Goal: Task Accomplishment & Management: Use online tool/utility

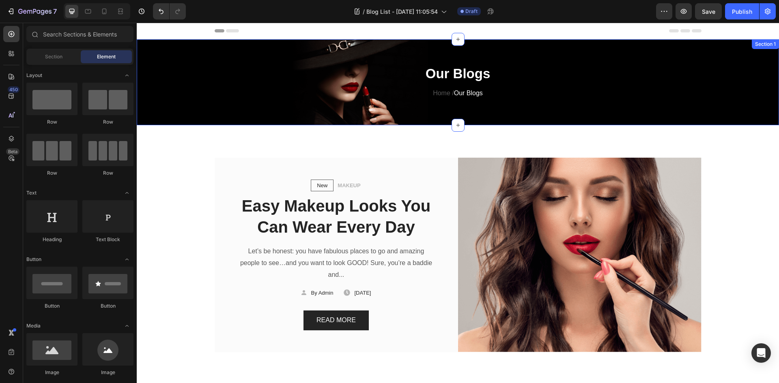
click at [709, 101] on div "Our Blogs Heading Home / Our Blogs Text block Row" at bounding box center [458, 88] width 642 height 49
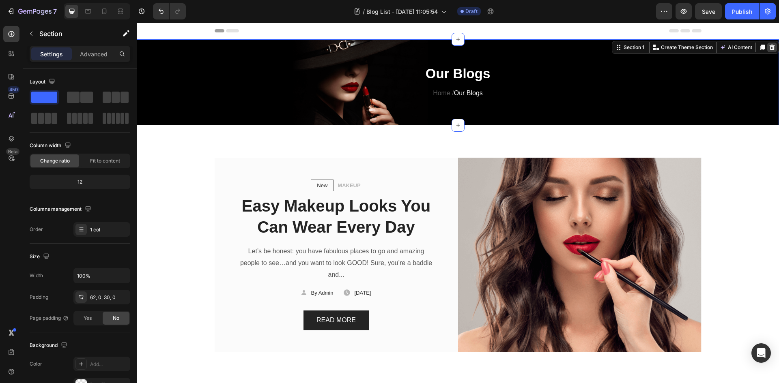
click at [769, 48] on icon at bounding box center [772, 47] width 6 height 6
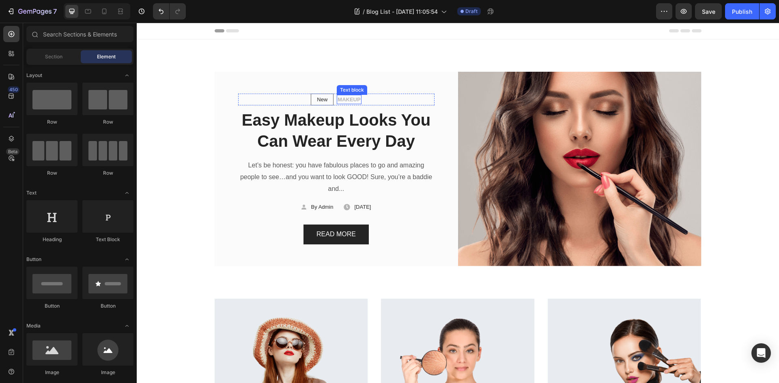
click at [343, 99] on p "MAKEUP" at bounding box center [349, 100] width 23 height 8
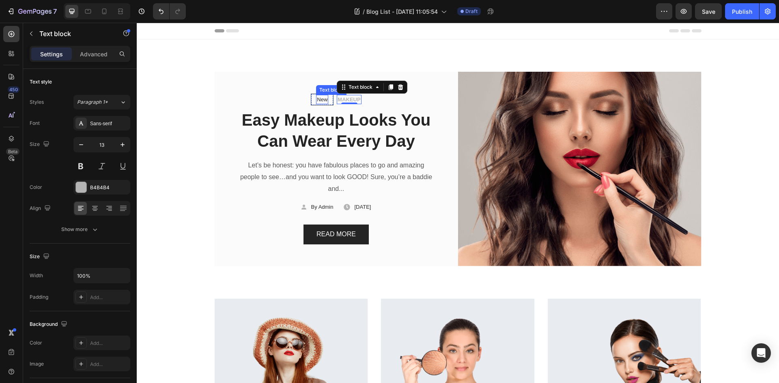
click at [321, 99] on p "New" at bounding box center [322, 100] width 11 height 8
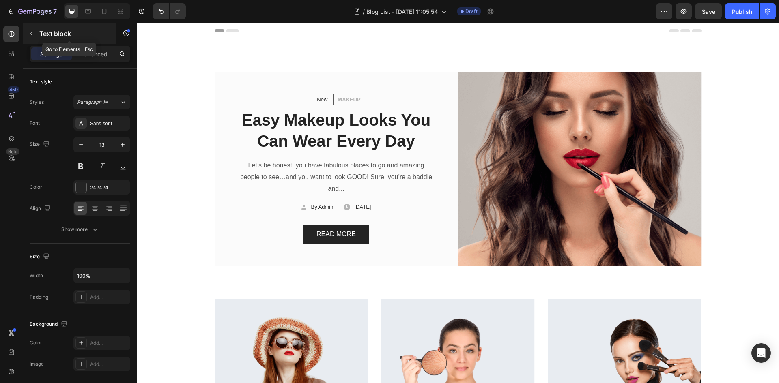
click at [39, 33] on div "Text block" at bounding box center [69, 33] width 92 height 21
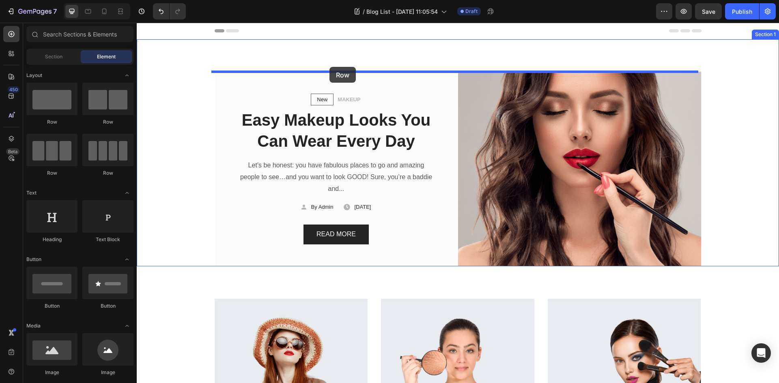
drag, startPoint x: 325, startPoint y: 68, endPoint x: 329, endPoint y: 67, distance: 4.1
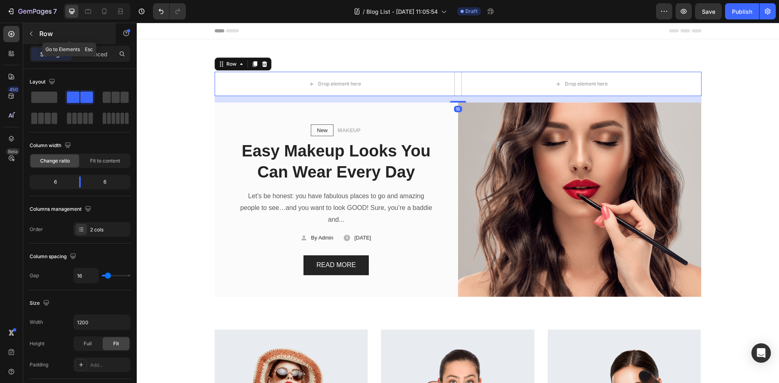
click at [41, 32] on p "Row" at bounding box center [73, 34] width 69 height 10
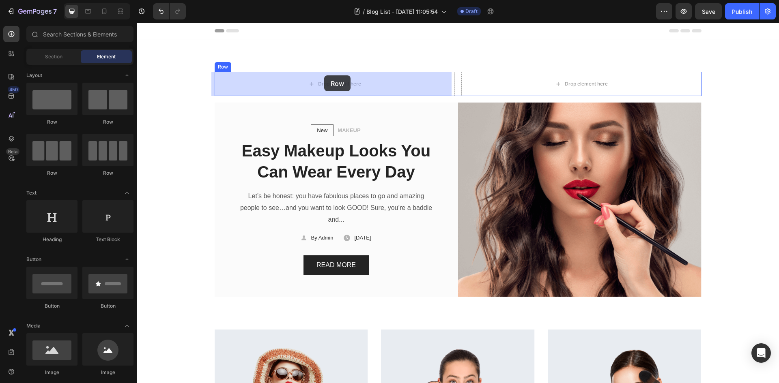
drag, startPoint x: 256, startPoint y: 128, endPoint x: 207, endPoint y: 95, distance: 58.6
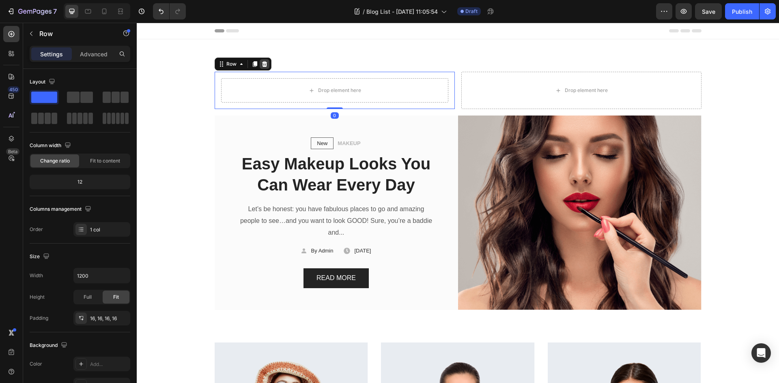
click at [261, 64] on icon at bounding box center [264, 64] width 6 height 6
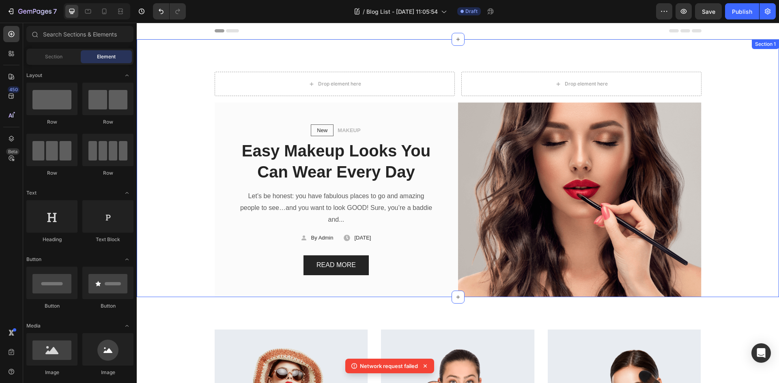
click at [266, 86] on div "Drop element here" at bounding box center [335, 84] width 240 height 24
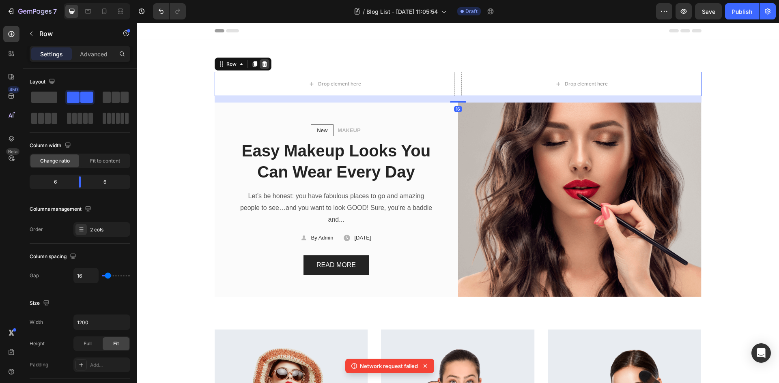
click at [261, 63] on icon at bounding box center [264, 64] width 6 height 6
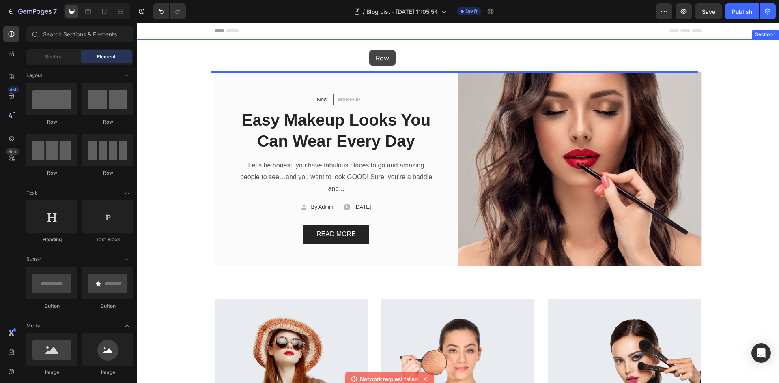
drag, startPoint x: 249, startPoint y: 110, endPoint x: 369, endPoint y: 50, distance: 134.6
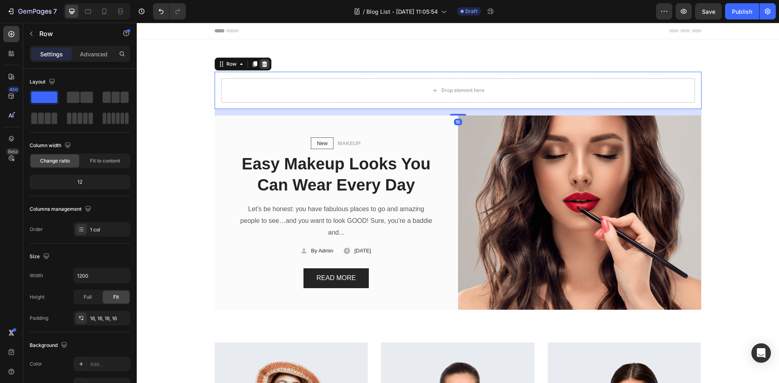
click at [262, 66] on icon at bounding box center [264, 64] width 5 height 6
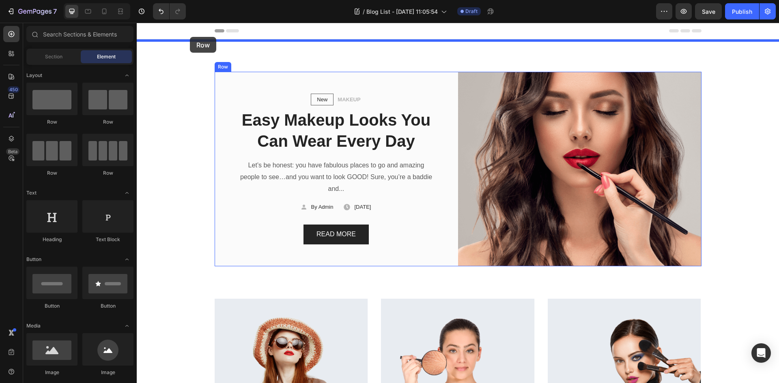
drag, startPoint x: 210, startPoint y: 121, endPoint x: 190, endPoint y: 37, distance: 86.4
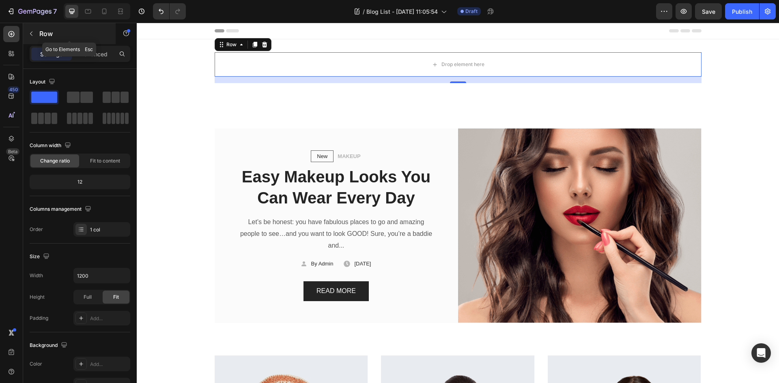
click at [39, 30] on div "Row" at bounding box center [69, 33] width 92 height 21
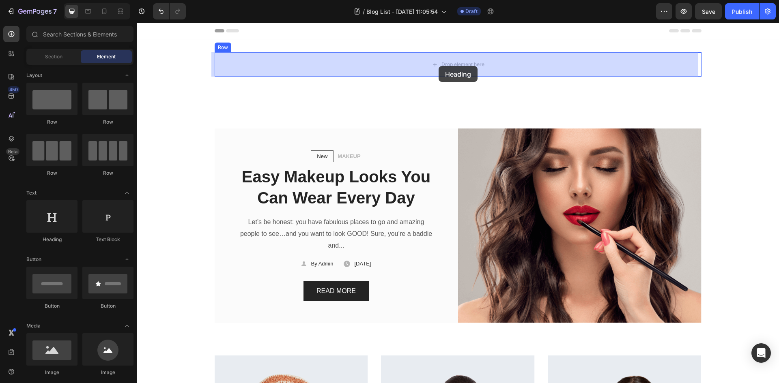
drag, startPoint x: 250, startPoint y: 224, endPoint x: 439, endPoint y: 66, distance: 246.1
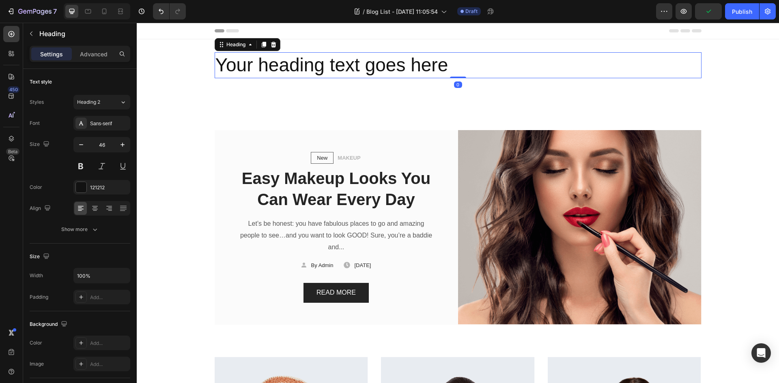
click at [439, 66] on h2 "Your heading text goes here" at bounding box center [458, 65] width 487 height 26
click at [439, 66] on p "Your heading text goes here" at bounding box center [457, 65] width 485 height 24
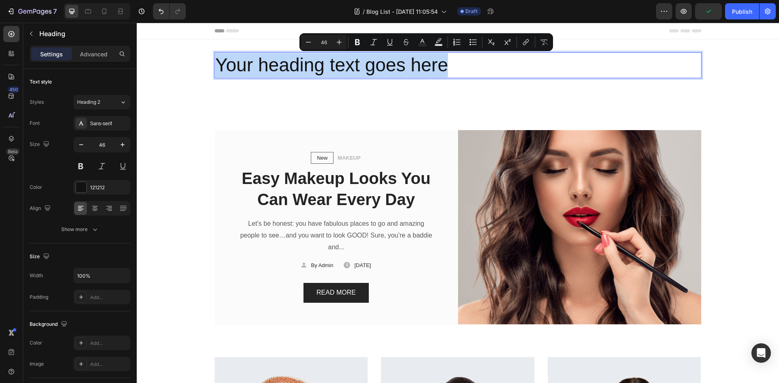
click at [438, 66] on p "Your heading text goes here" at bounding box center [457, 65] width 485 height 24
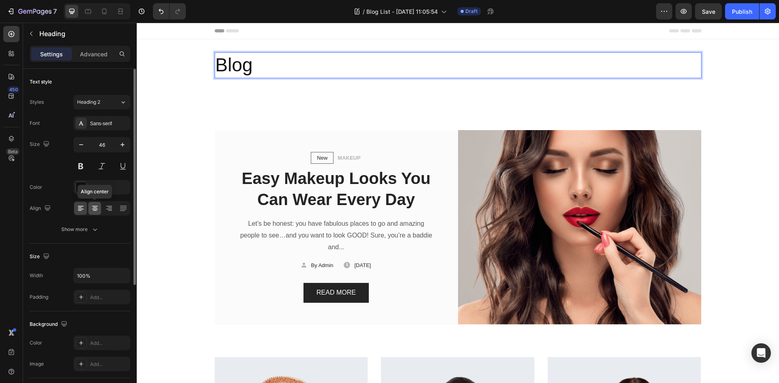
click at [94, 204] on div at bounding box center [94, 208] width 13 height 13
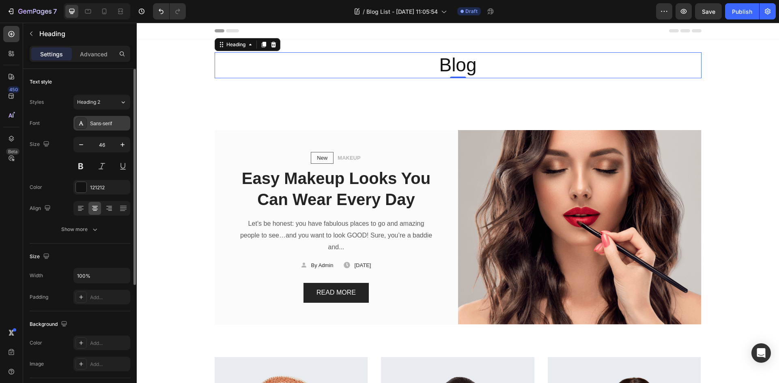
click at [101, 126] on div "Sans-serif" at bounding box center [109, 123] width 38 height 7
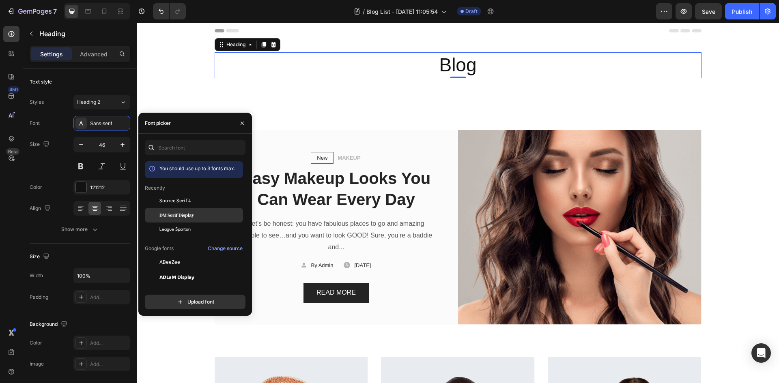
click at [187, 211] on div "DM Serif Display" at bounding box center [194, 215] width 98 height 15
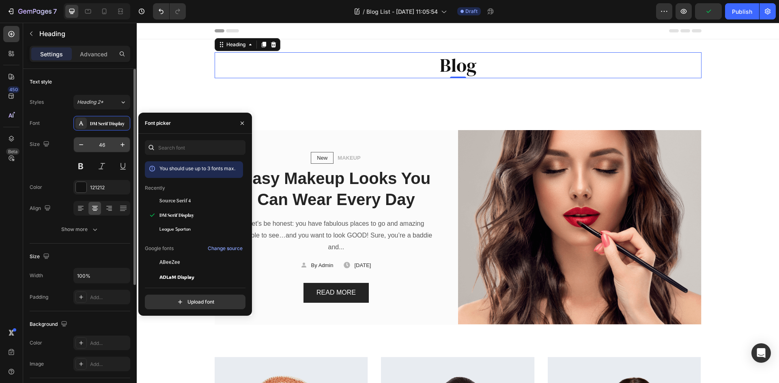
click at [102, 144] on input "46" at bounding box center [101, 145] width 27 height 15
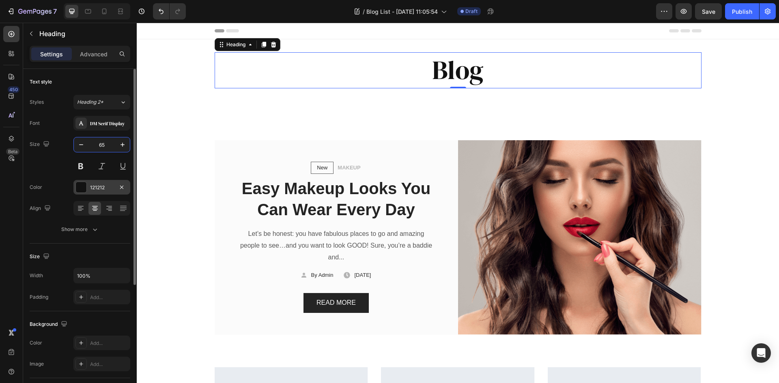
type input "65"
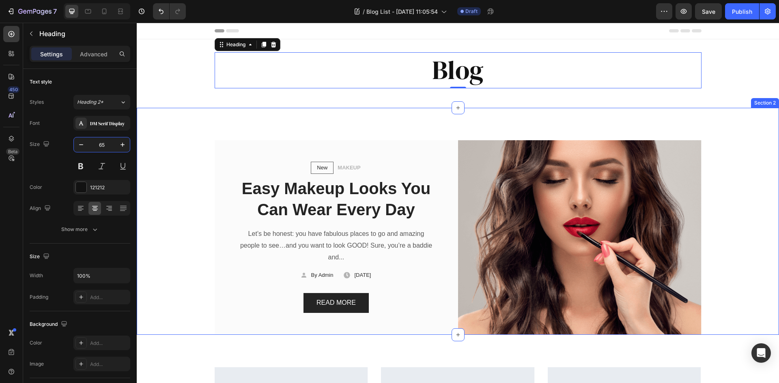
click at [744, 211] on div "New Text block Row MAKEUP Text block Row Easy Makeup Looks You Can Wear Every D…" at bounding box center [458, 237] width 630 height 195
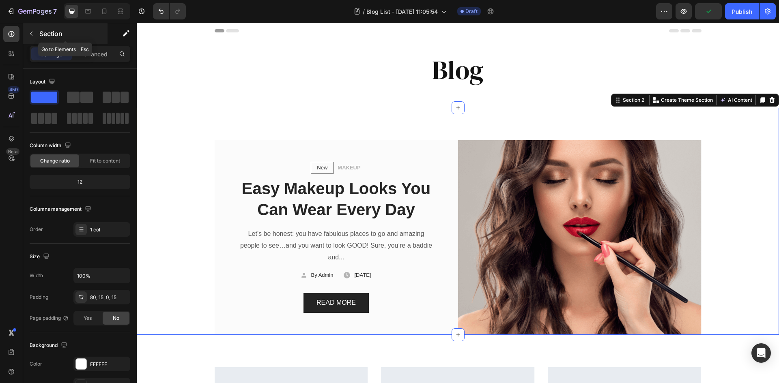
click at [29, 32] on icon "button" at bounding box center [31, 33] width 6 height 6
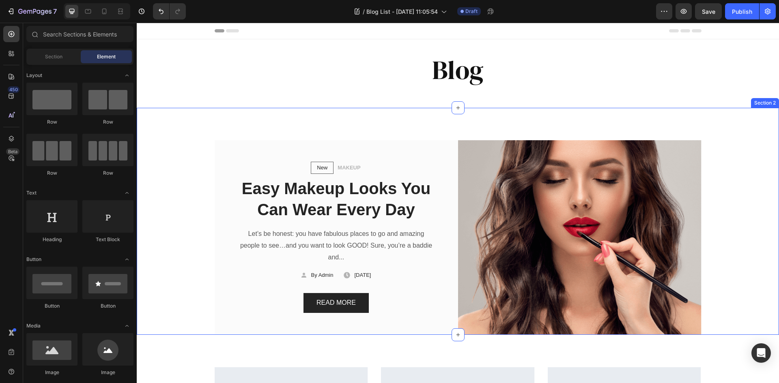
click at [464, 124] on div "New Text block Row MAKEUP Text block Row Easy Makeup Looks You Can Wear Every D…" at bounding box center [458, 221] width 642 height 227
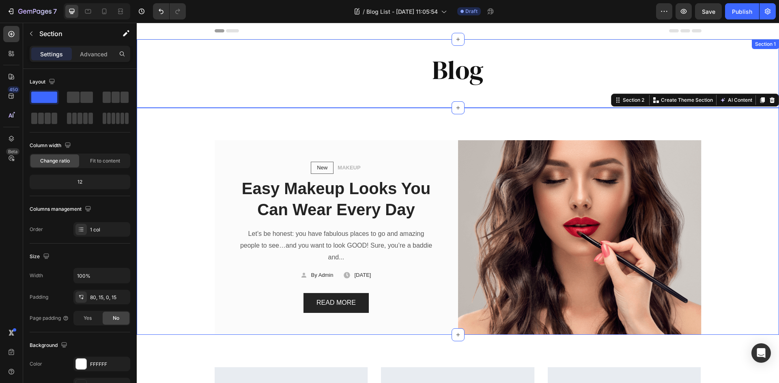
click at [423, 89] on div "Blog Heading Row" at bounding box center [458, 73] width 642 height 43
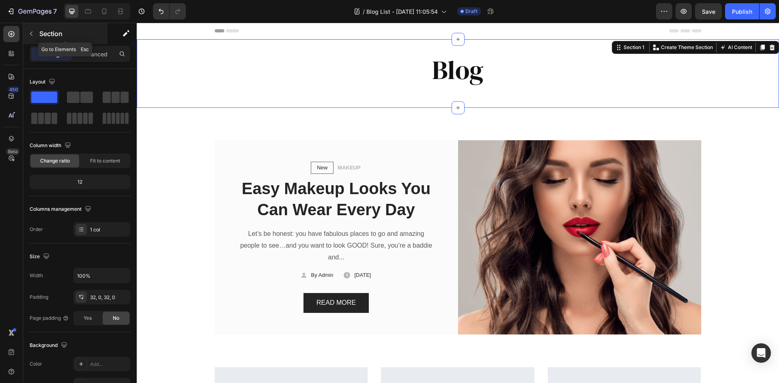
click at [30, 32] on icon "button" at bounding box center [31, 33] width 6 height 6
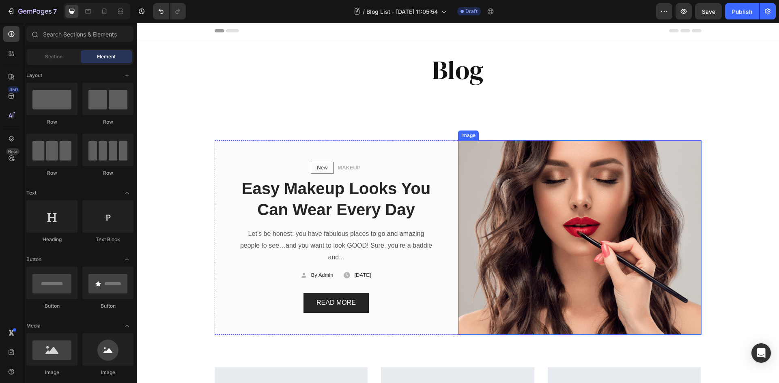
click at [490, 235] on img at bounding box center [579, 237] width 243 height 195
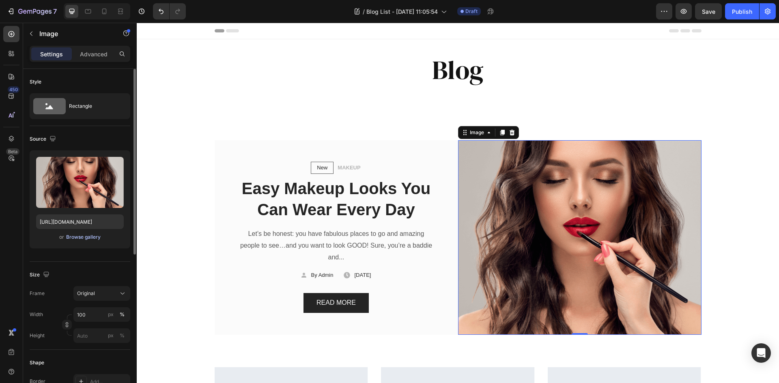
click at [83, 238] on div "Browse gallery" at bounding box center [83, 237] width 34 height 7
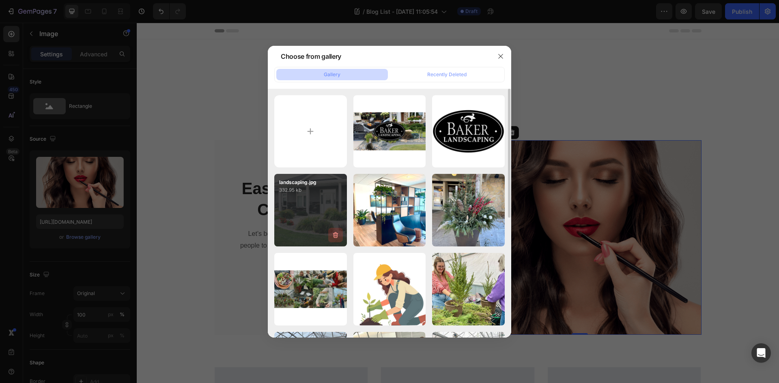
click at [339, 228] on button "button" at bounding box center [335, 235] width 15 height 15
click at [304, 193] on p "332.95 kb" at bounding box center [313, 193] width 68 height 8
click at [309, 192] on p "332.95 kb" at bounding box center [313, 193] width 68 height 8
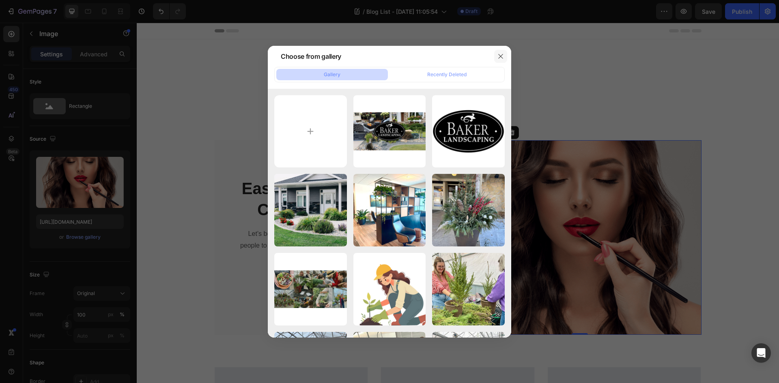
click at [497, 58] on button "button" at bounding box center [500, 56] width 13 height 13
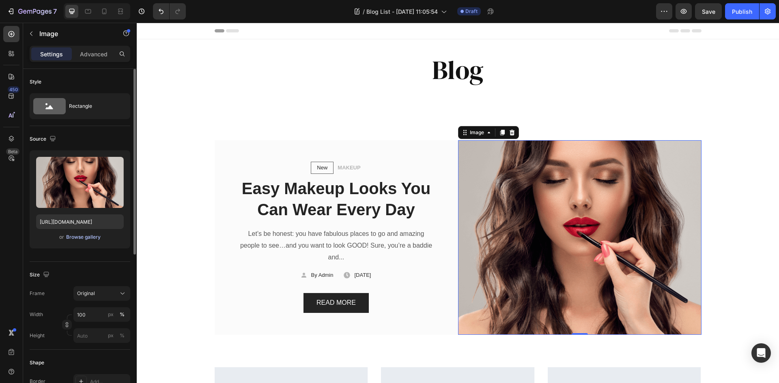
click at [82, 234] on div "Browse gallery" at bounding box center [83, 237] width 34 height 7
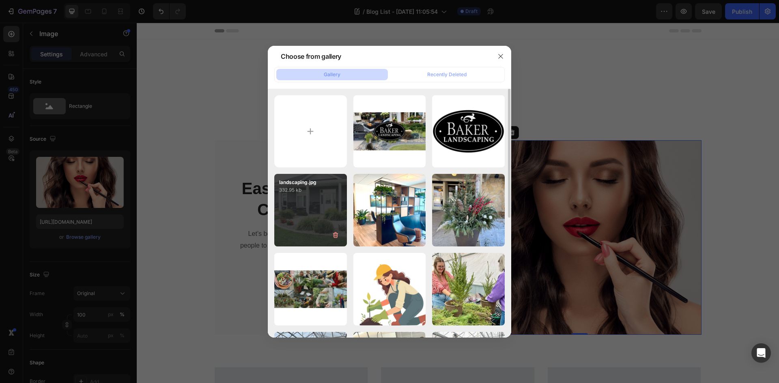
click at [326, 192] on p "332.95 kb" at bounding box center [310, 190] width 63 height 8
type input "[URL][DOMAIN_NAME]"
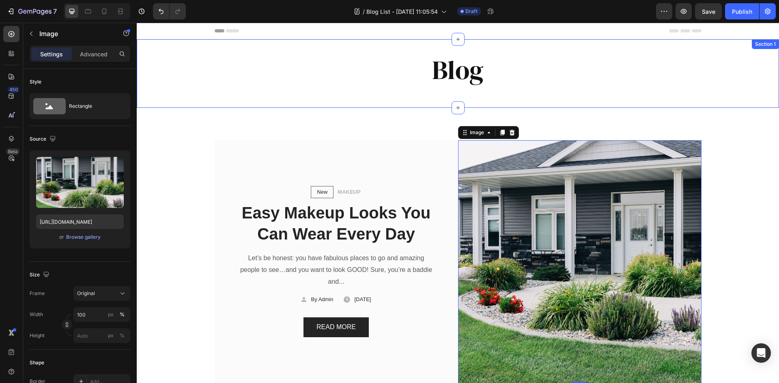
click at [464, 105] on div "Blog Heading Row Section 1" at bounding box center [458, 73] width 642 height 69
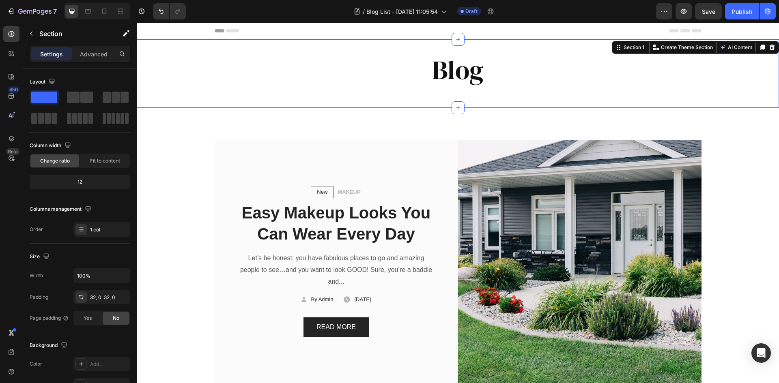
click at [466, 93] on div "Blog Heading Row" at bounding box center [458, 73] width 642 height 43
click at [45, 38] on p "Section" at bounding box center [72, 34] width 67 height 10
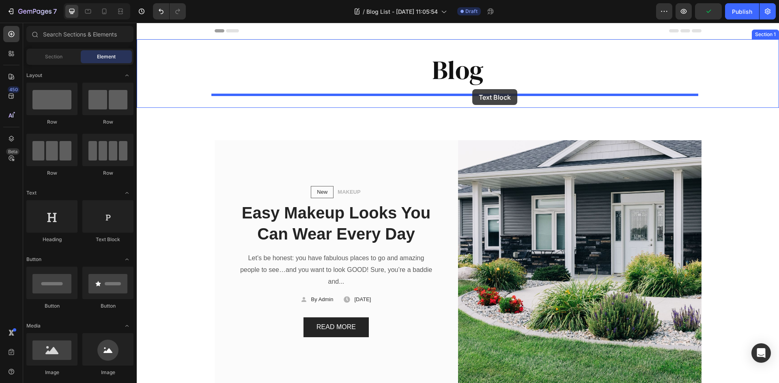
drag, startPoint x: 202, startPoint y: 207, endPoint x: 472, endPoint y: 89, distance: 294.8
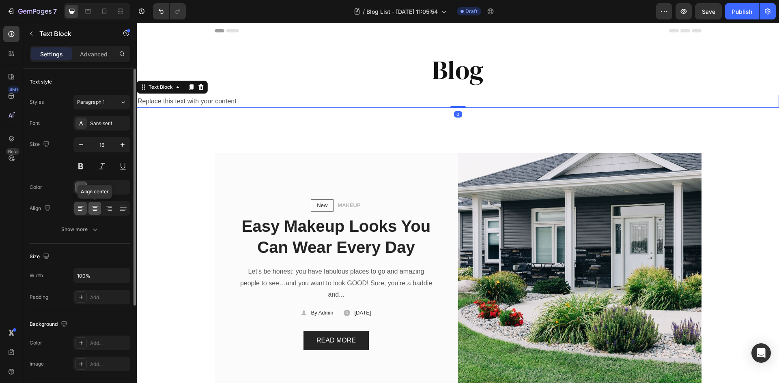
click at [95, 210] on icon at bounding box center [95, 208] width 8 height 8
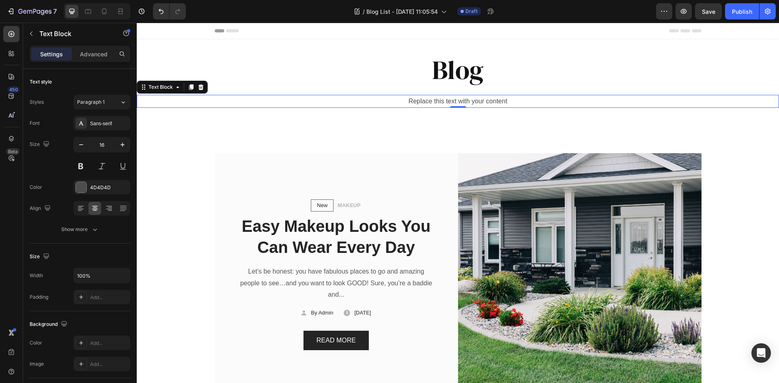
click at [491, 101] on div "Replace this text with your content" at bounding box center [458, 101] width 642 height 13
click at [491, 101] on p "Replace this text with your content" at bounding box center [458, 102] width 641 height 12
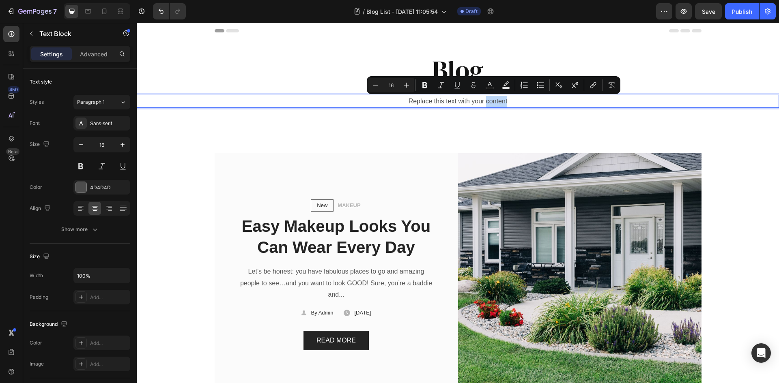
click at [490, 100] on p "Replace this text with your content" at bounding box center [458, 102] width 641 height 12
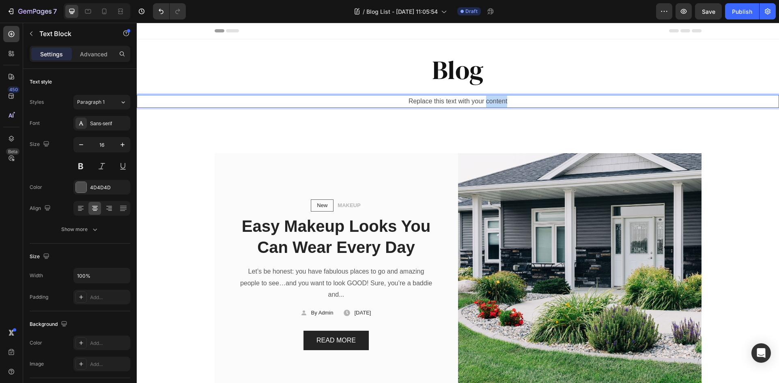
click at [490, 100] on p "Replace this text with your content" at bounding box center [458, 102] width 641 height 12
click at [462, 71] on h2 "Blog" at bounding box center [458, 70] width 487 height 36
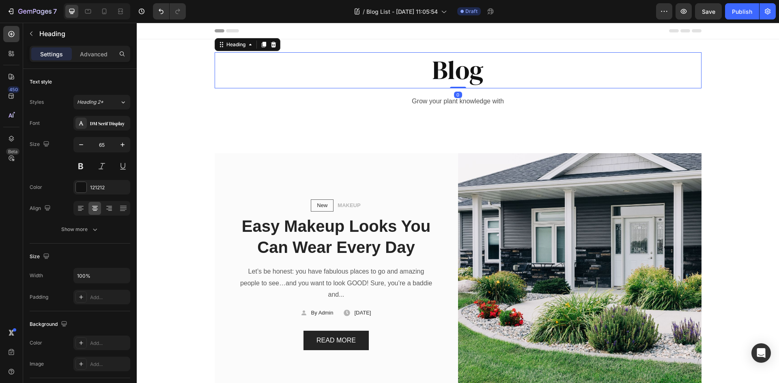
click at [462, 71] on h2 "Blog" at bounding box center [458, 70] width 487 height 36
click at [462, 71] on p "Blog" at bounding box center [457, 70] width 485 height 34
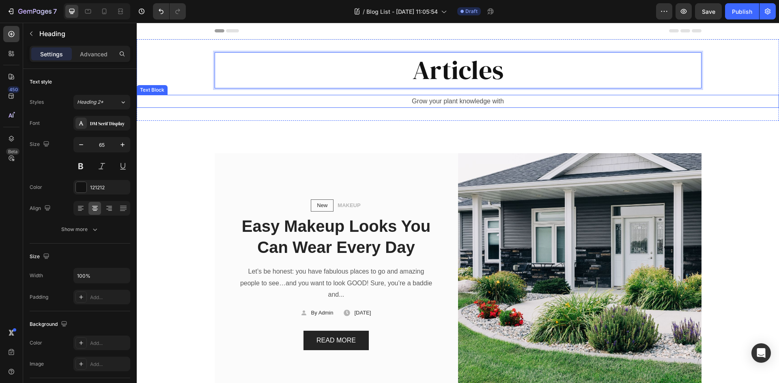
click at [469, 102] on p "Grow your plant knowledge with" at bounding box center [458, 102] width 641 height 12
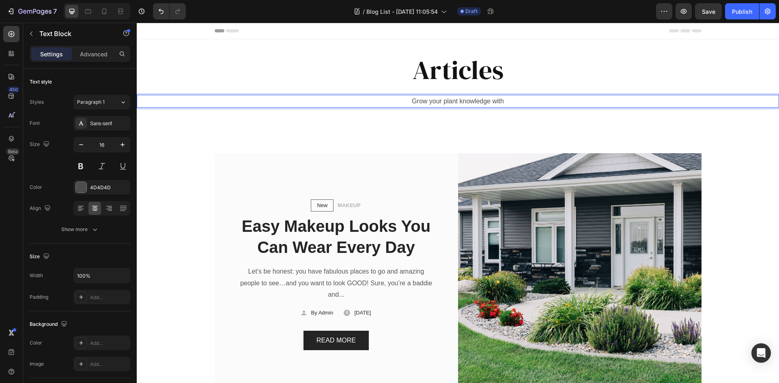
click at [512, 102] on p "Grow your plant knowledge with" at bounding box center [458, 102] width 641 height 12
click at [729, 123] on div "New Text block Row MAKEUP Text block Row Easy Makeup Looks You Can Wear Every D…" at bounding box center [458, 259] width 642 height 276
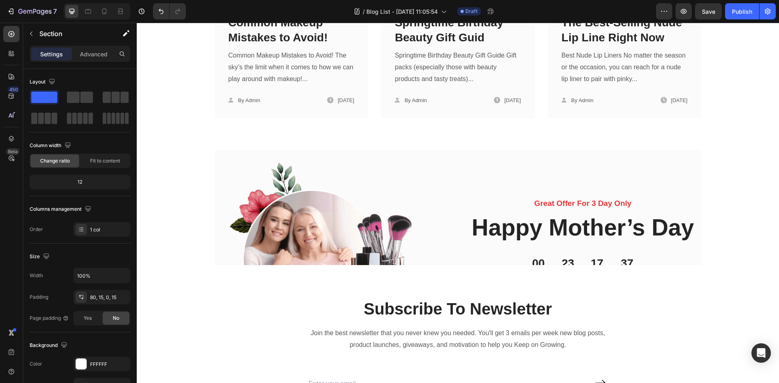
scroll to position [1217, 0]
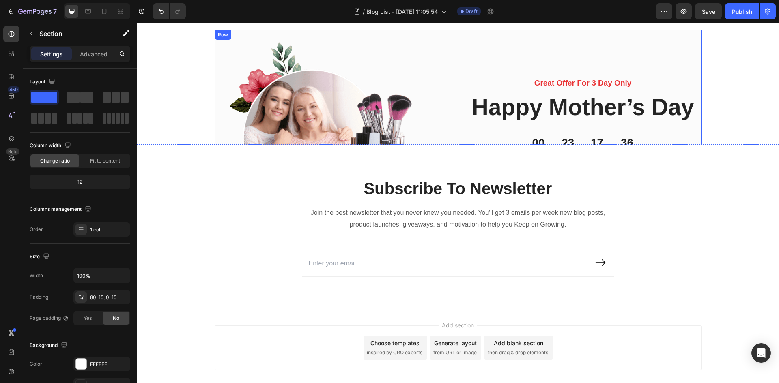
click at [675, 74] on div "Great Offer For 3 Day Only Text block Happy Mother’s Day Heading 00 Days 23 Hrs…" at bounding box center [582, 134] width 237 height 208
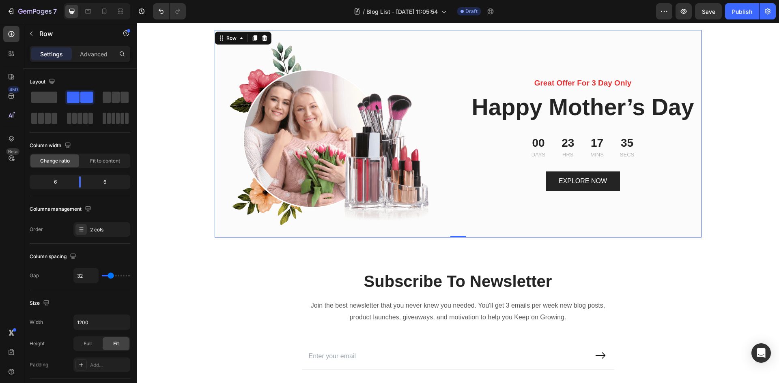
click at [262, 41] on icon at bounding box center [264, 38] width 5 height 6
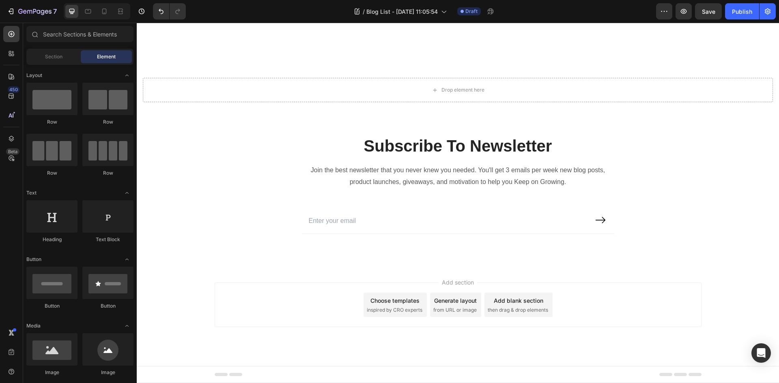
scroll to position [1169, 0]
click at [357, 138] on p "Subscribe To Newsletter" at bounding box center [458, 145] width 311 height 21
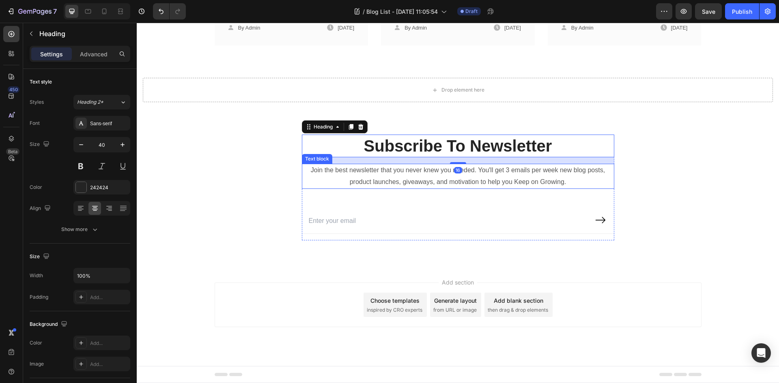
click at [355, 194] on div "Subscribe To Newsletter Heading 16 Join the best newsletter that you never knew…" at bounding box center [458, 188] width 312 height 106
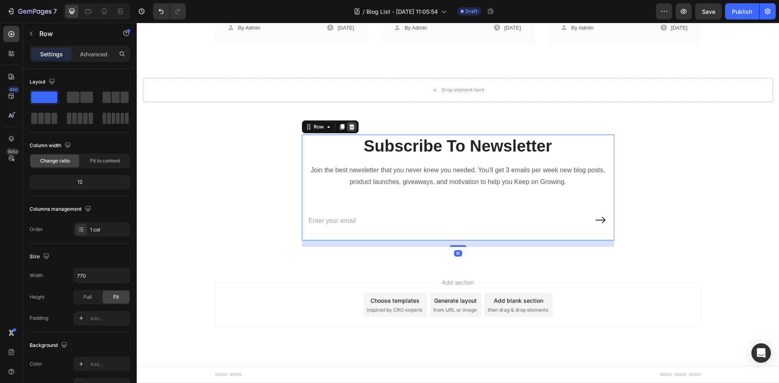
click at [349, 128] on icon at bounding box center [351, 127] width 5 height 6
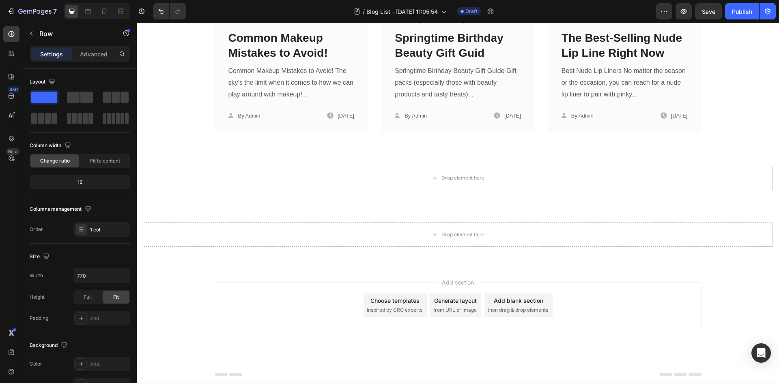
scroll to position [1081, 0]
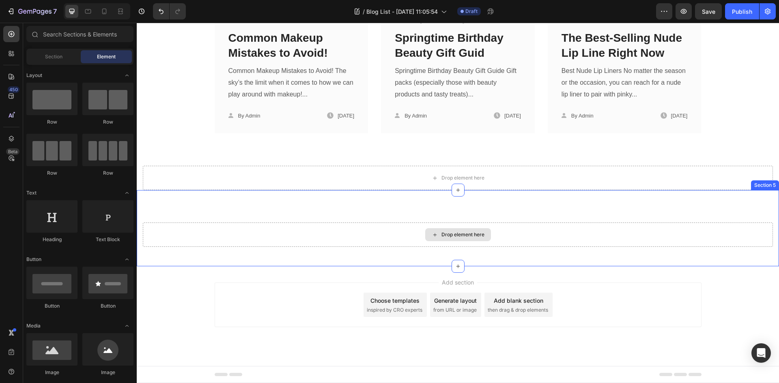
click at [383, 240] on div "Drop element here" at bounding box center [458, 235] width 630 height 24
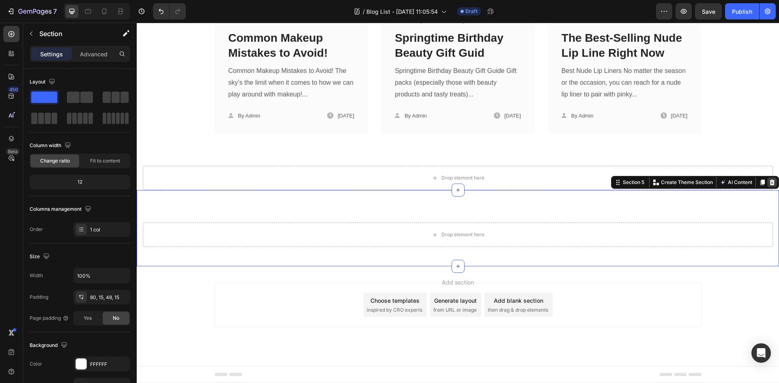
click at [770, 182] on icon at bounding box center [772, 183] width 5 height 6
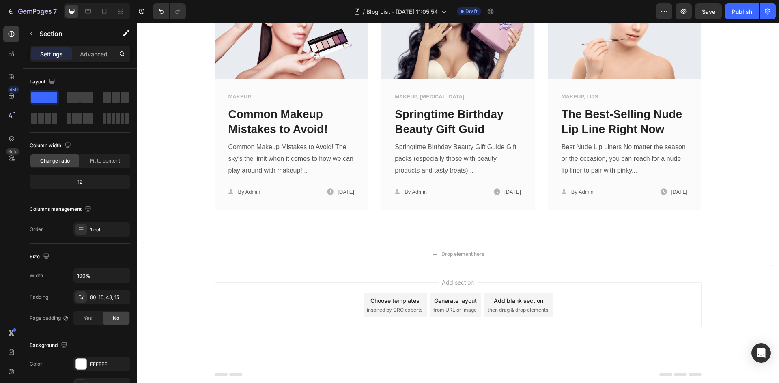
scroll to position [1005, 0]
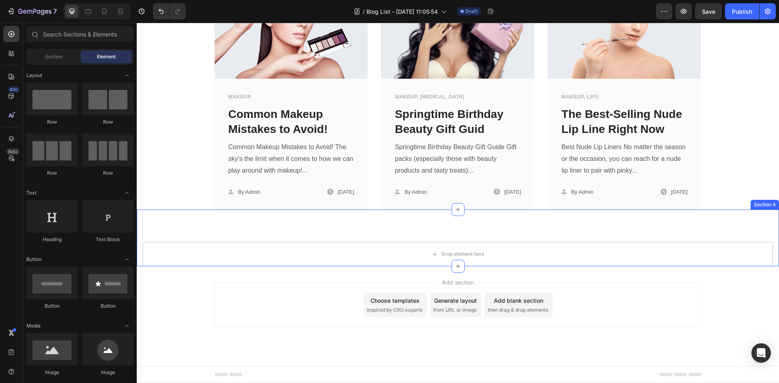
click at [720, 239] on div "Drop element here Section 4" at bounding box center [458, 238] width 642 height 57
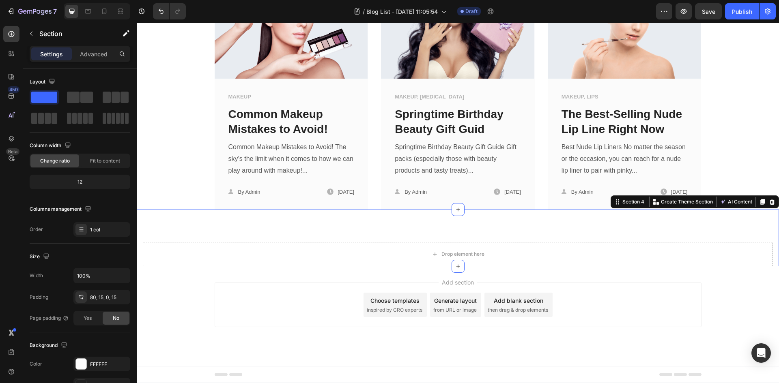
click at [770, 200] on icon at bounding box center [772, 202] width 5 height 6
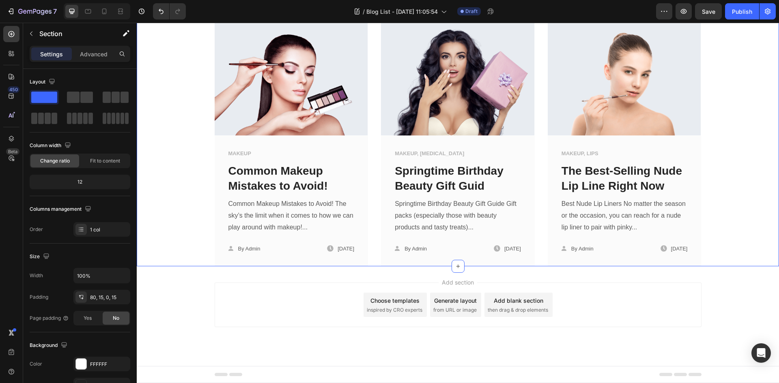
scroll to position [948, 0]
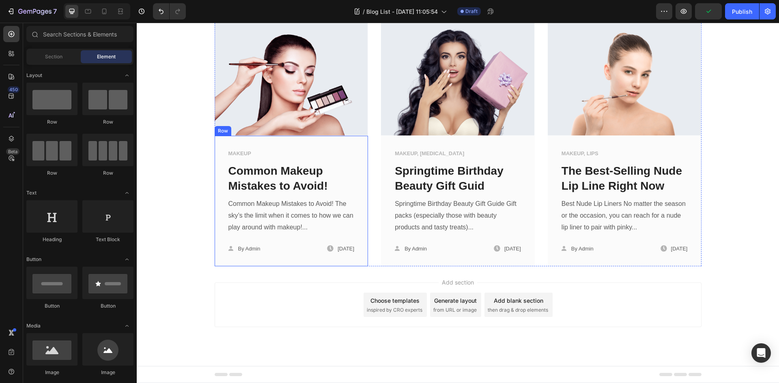
click at [271, 160] on div "MAKEUP Text block Common Makeup Mistakes to Avoid! Text block Common Makeup Mis…" at bounding box center [292, 204] width 128 height 111
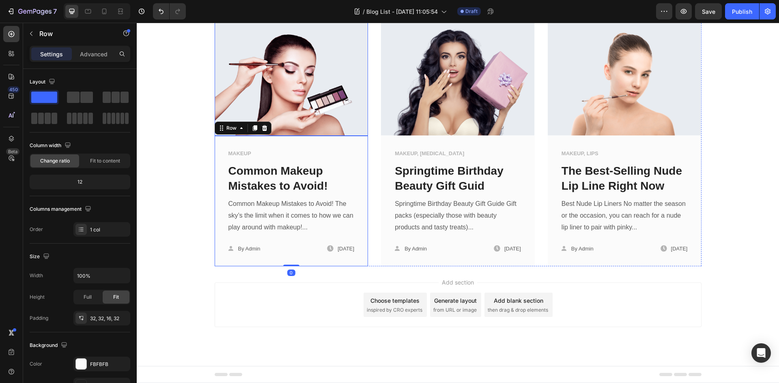
click at [289, 102] on img at bounding box center [292, 74] width 154 height 123
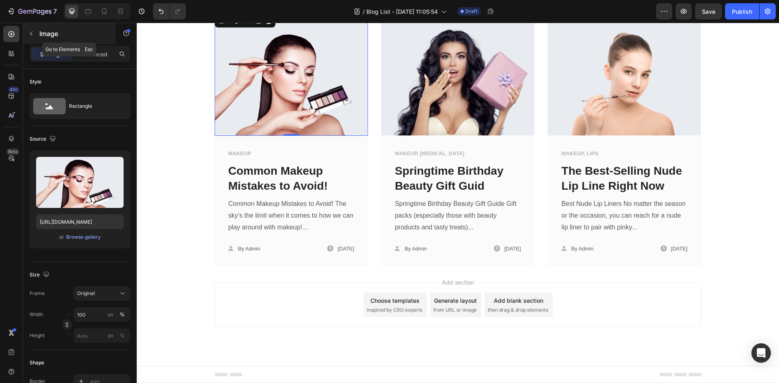
click at [37, 28] on button "button" at bounding box center [31, 33] width 13 height 13
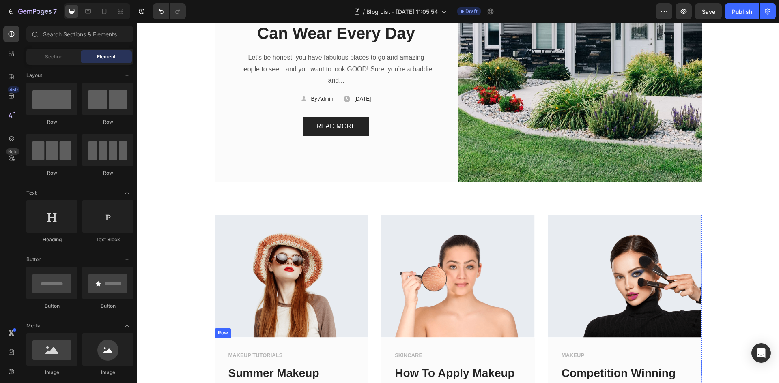
scroll to position [218, 0]
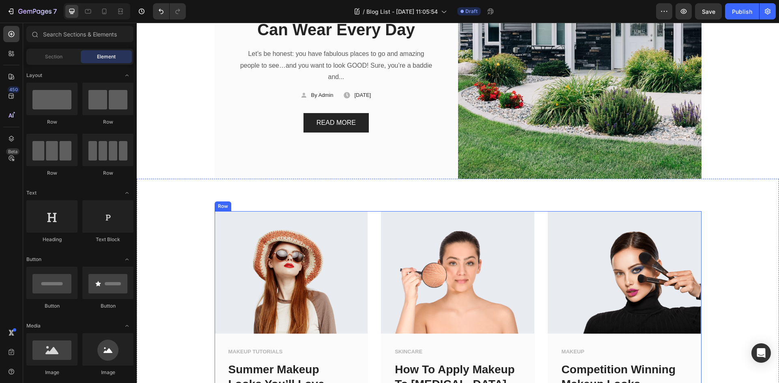
click at [369, 233] on div "Image MAKEUP TUTORIALS Text block Summer Makeup Looks You’ll Love Text block Su…" at bounding box center [458, 338] width 487 height 254
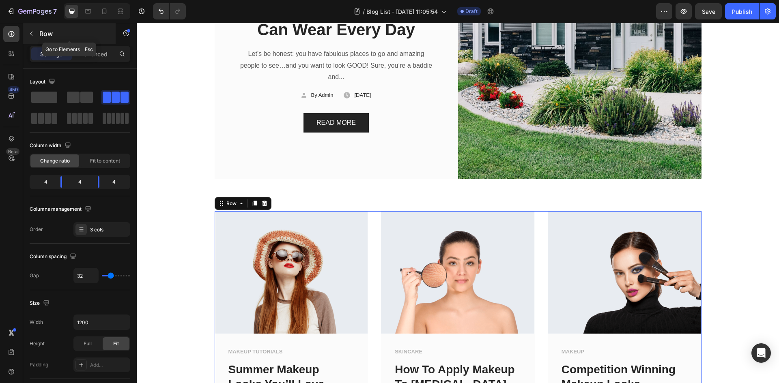
click at [40, 39] on div "Row" at bounding box center [69, 33] width 92 height 21
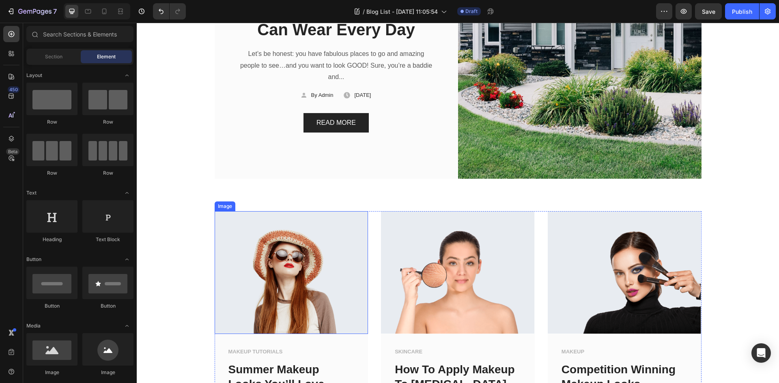
click at [216, 208] on div "Image" at bounding box center [224, 206] width 17 height 7
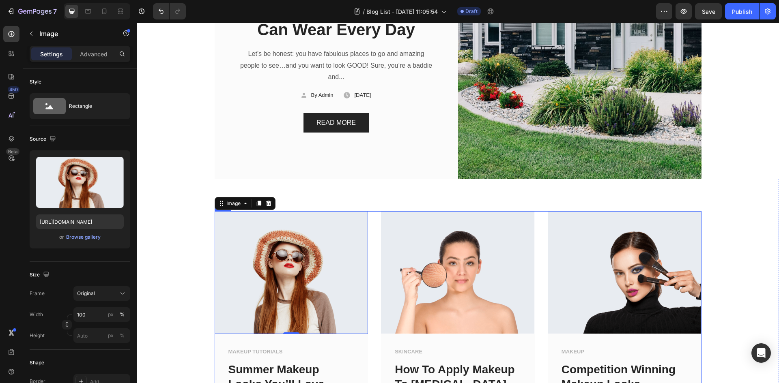
click at [374, 224] on div "Image 0 MAKEUP TUTORIALS Text block Summer Makeup Looks You’ll Love Text block …" at bounding box center [458, 338] width 487 height 254
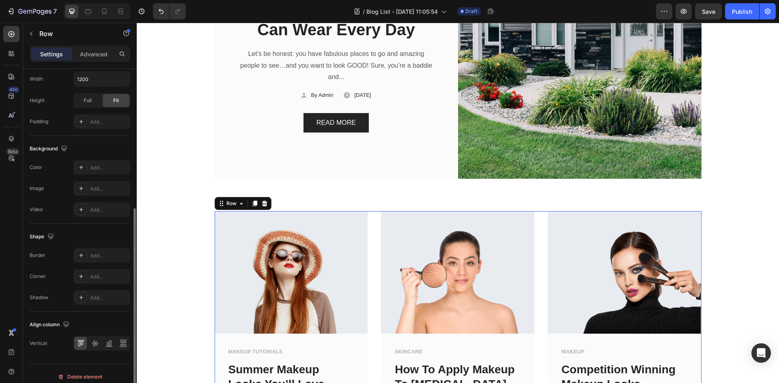
scroll to position [250, 0]
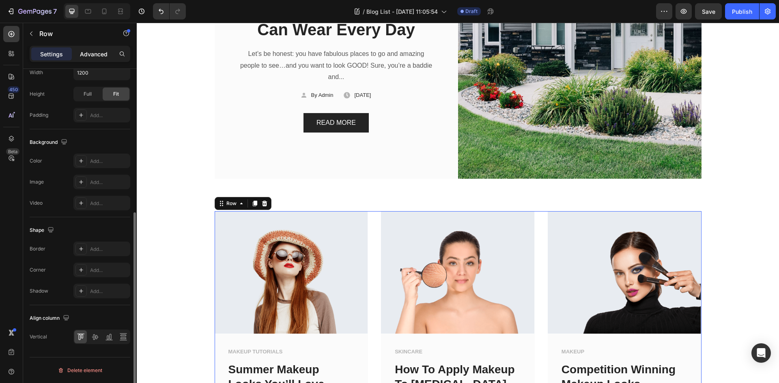
click at [95, 56] on p "Advanced" at bounding box center [94, 54] width 28 height 9
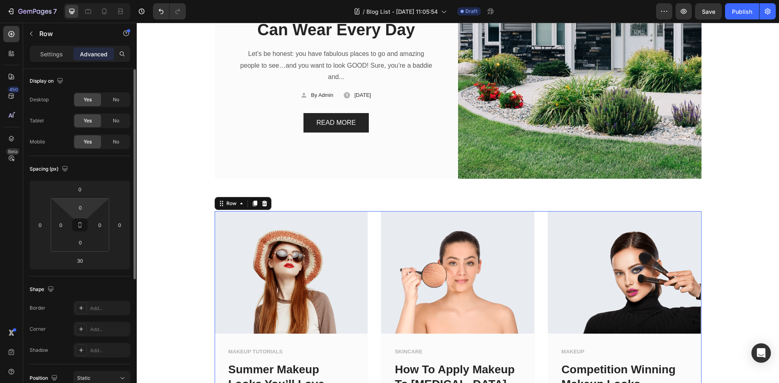
scroll to position [0, 0]
click at [55, 54] on p "Settings" at bounding box center [51, 54] width 23 height 9
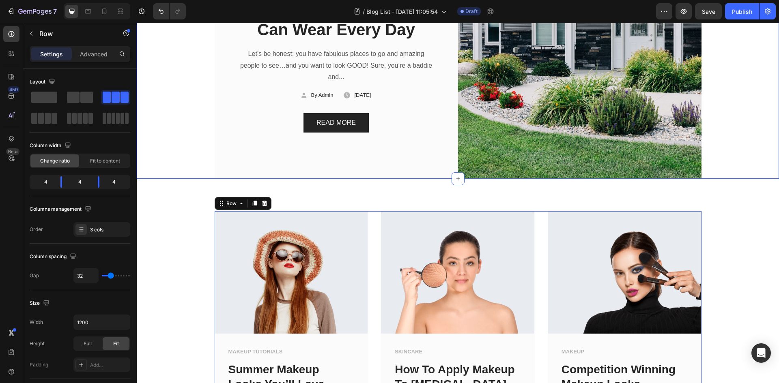
click at [204, 112] on div "New Text block Row MAKEUP Text block Row Easy Makeup Looks You Can Wear Every D…" at bounding box center [458, 57] width 630 height 243
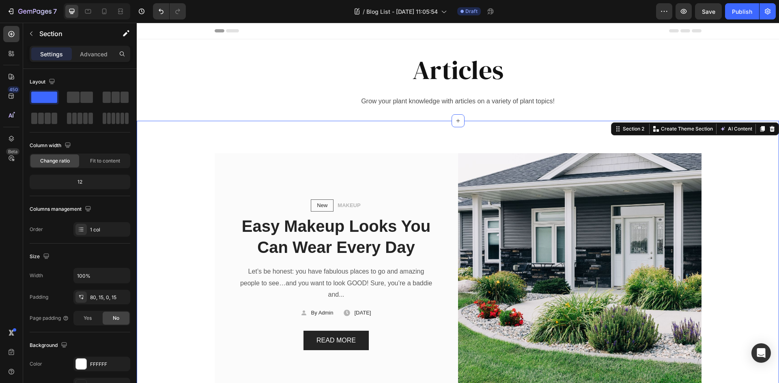
click at [205, 132] on div "New Text block Row MAKEUP Text block Row Easy Makeup Looks You Can Wear Every D…" at bounding box center [458, 259] width 642 height 276
click at [188, 154] on div "New Text block Row MAKEUP Text block Row Easy Makeup Looks You Can Wear Every D…" at bounding box center [458, 274] width 630 height 243
click at [688, 14] on icon "button" at bounding box center [683, 11] width 8 height 8
click at [707, 15] on span "Save" at bounding box center [708, 11] width 13 height 7
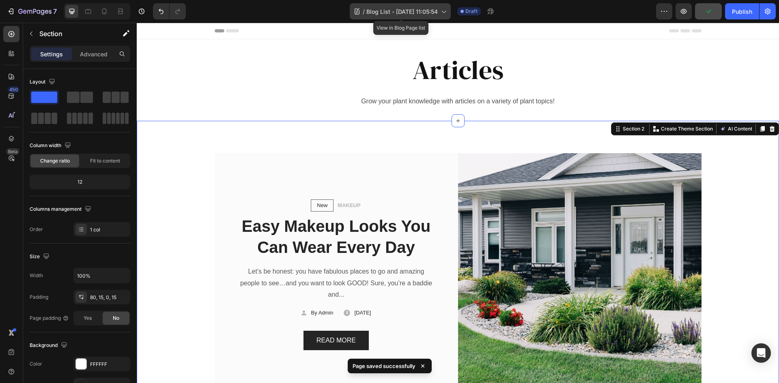
click at [434, 13] on span "Blog List - Sep 26, 11:05:54" at bounding box center [401, 11] width 71 height 9
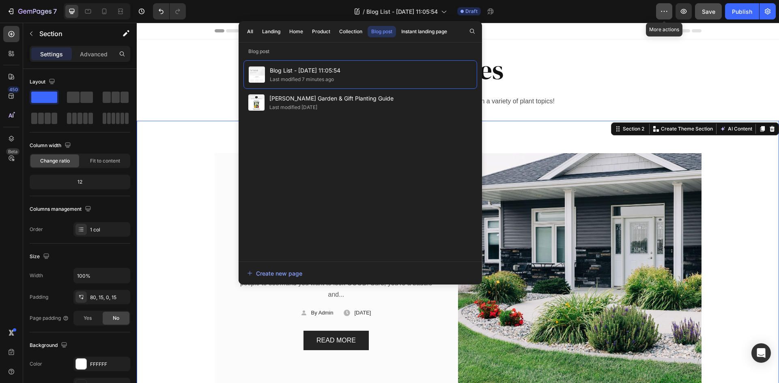
click at [666, 13] on icon "button" at bounding box center [664, 11] width 8 height 8
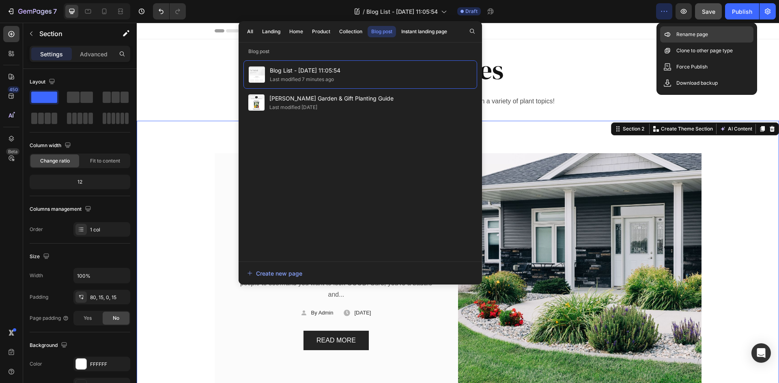
click at [674, 30] on div "Rename page" at bounding box center [706, 34] width 93 height 16
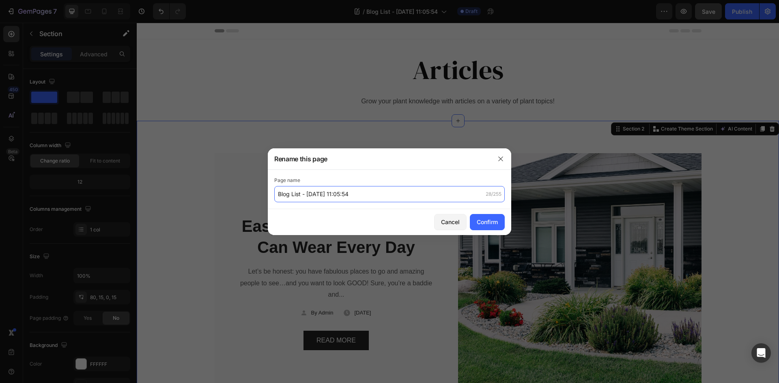
click at [370, 193] on input "Blog List - Sep 26, 11:05:54" at bounding box center [389, 194] width 230 height 16
type input "Articles"
click at [486, 221] on div "Confirm" at bounding box center [487, 222] width 21 height 9
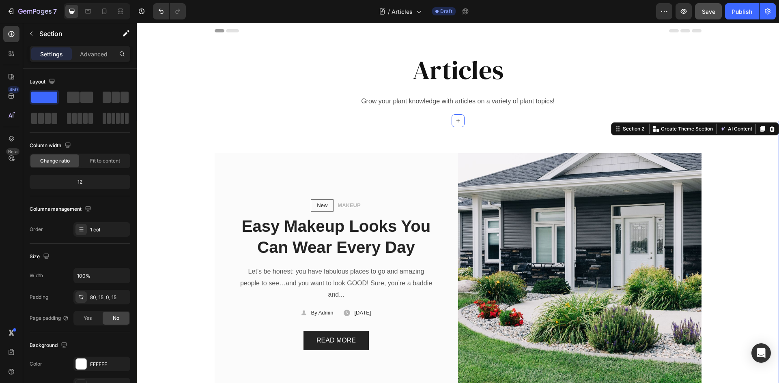
click at [414, 137] on div "New Text block Row MAKEUP Text block Row Easy Makeup Looks You Can Wear Every D…" at bounding box center [458, 259] width 642 height 276
click at [415, 147] on div "New Text block Row MAKEUP Text block Row Easy Makeup Looks You Can Wear Every D…" at bounding box center [458, 259] width 642 height 276
click at [416, 154] on div "New Text block Row MAKEUP Text block Row Easy Makeup Looks You Can Wear Every D…" at bounding box center [336, 274] width 243 height 243
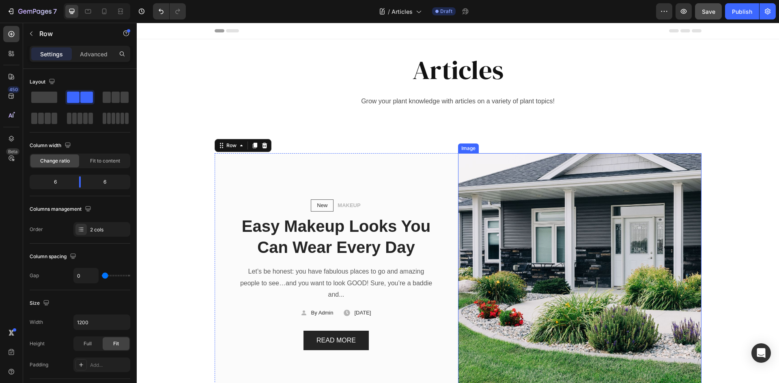
click at [505, 156] on img at bounding box center [579, 274] width 243 height 243
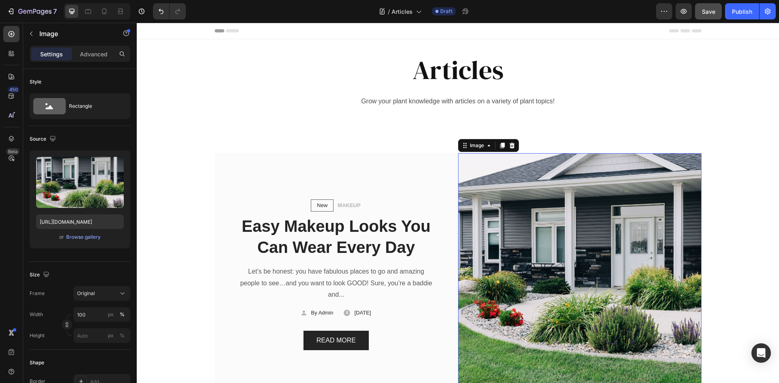
click at [513, 138] on div "New Text block Row MAKEUP Text block Row Easy Makeup Looks You Can Wear Every D…" at bounding box center [458, 259] width 642 height 276
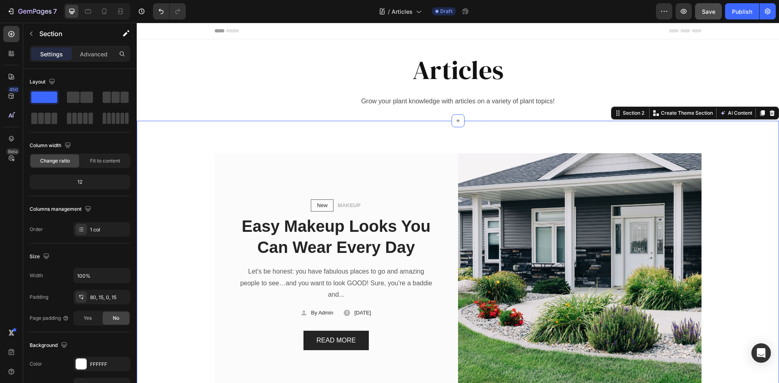
click at [528, 122] on div "New Text block Row MAKEUP Text block Row Easy Makeup Looks You Can Wear Every D…" at bounding box center [458, 259] width 642 height 276
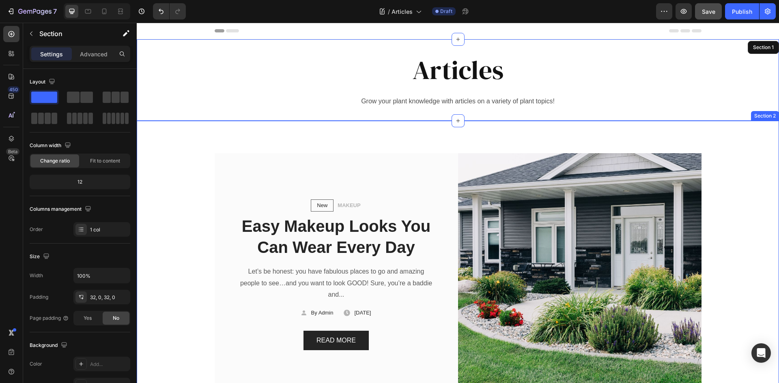
click at [533, 142] on div "New Text block Row MAKEUP Text block Row Easy Makeup Looks You Can Wear Every D…" at bounding box center [458, 259] width 642 height 276
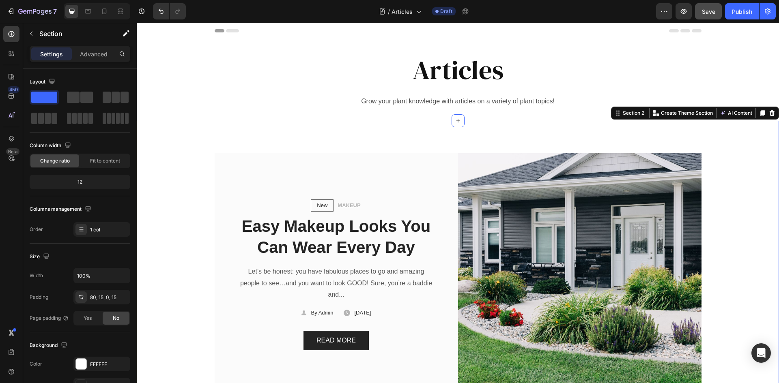
click at [157, 149] on div "New Text block Row MAKEUP Text block Row Easy Makeup Looks You Can Wear Every D…" at bounding box center [458, 259] width 642 height 276
click at [225, 130] on div "New Text block Row MAKEUP Text block Row Easy Makeup Looks You Can Wear Every D…" at bounding box center [458, 259] width 642 height 276
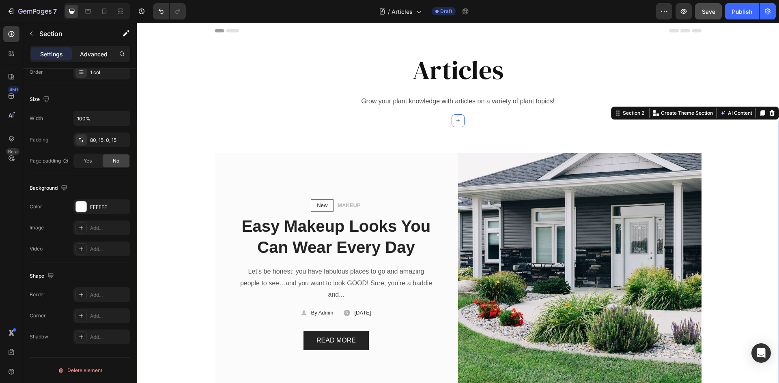
click at [86, 50] on p "Advanced" at bounding box center [94, 54] width 28 height 9
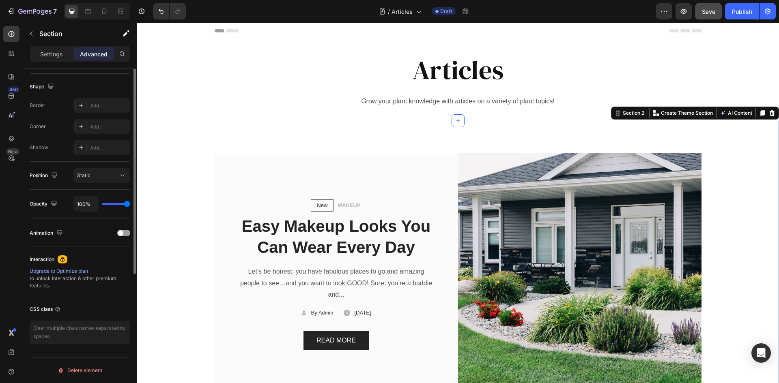
scroll to position [41, 0]
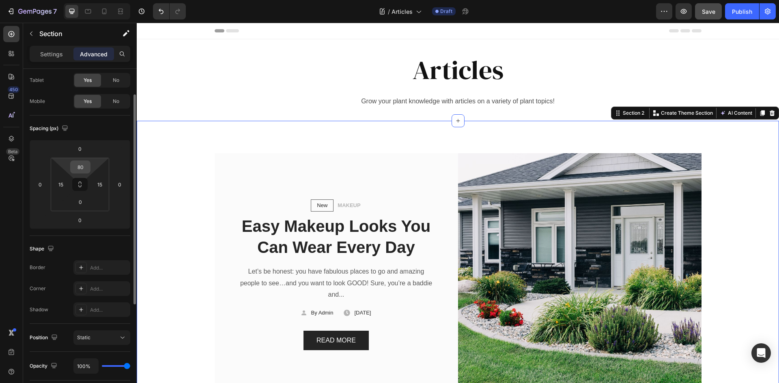
click at [85, 173] on input "80" at bounding box center [80, 167] width 16 height 12
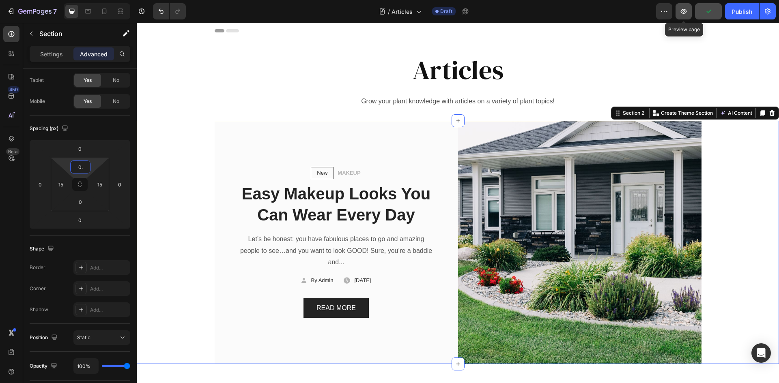
type input "0"
click at [681, 11] on icon "button" at bounding box center [683, 11] width 8 height 8
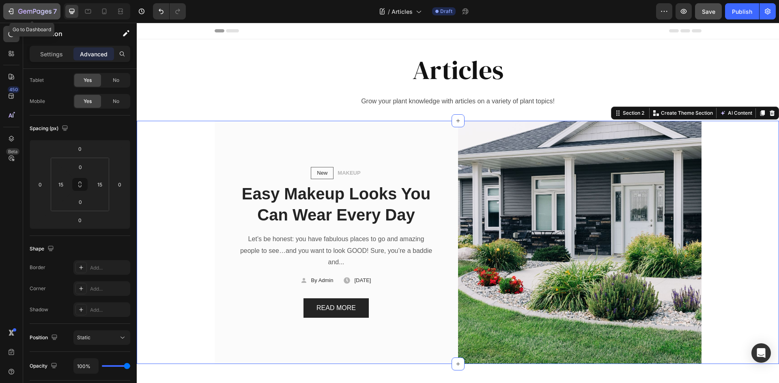
click at [36, 8] on div "7" at bounding box center [37, 11] width 39 height 10
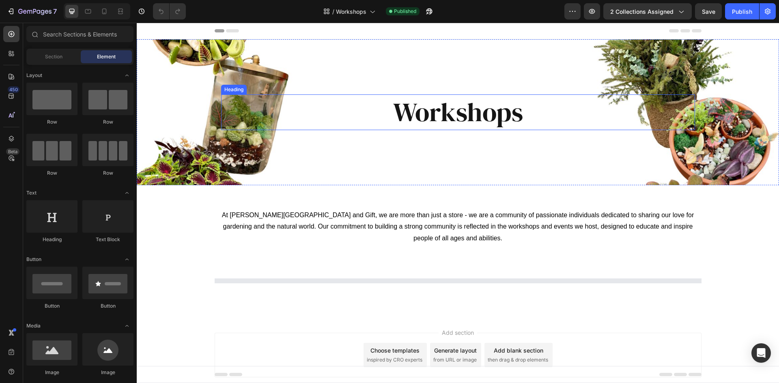
click at [450, 108] on span "Workshops" at bounding box center [458, 112] width 130 height 36
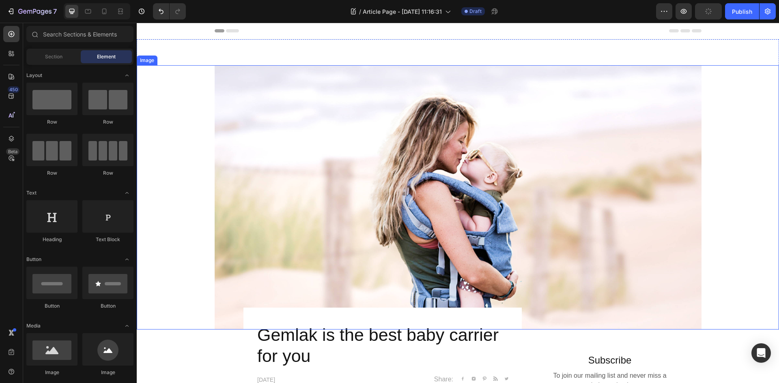
drag, startPoint x: 570, startPoint y: 225, endPoint x: 559, endPoint y: 230, distance: 12.4
click at [570, 225] on img at bounding box center [458, 197] width 487 height 264
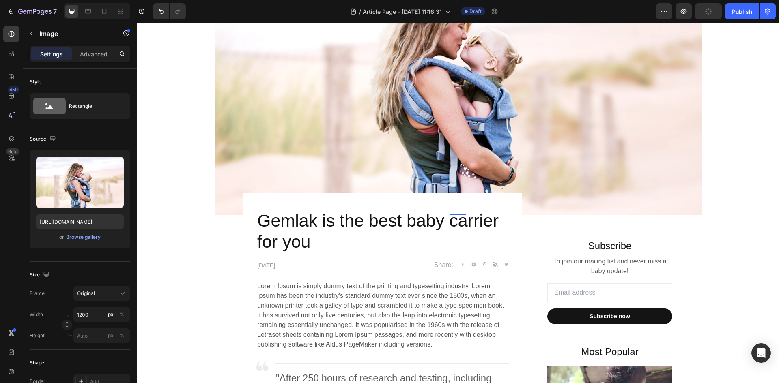
scroll to position [122, 0]
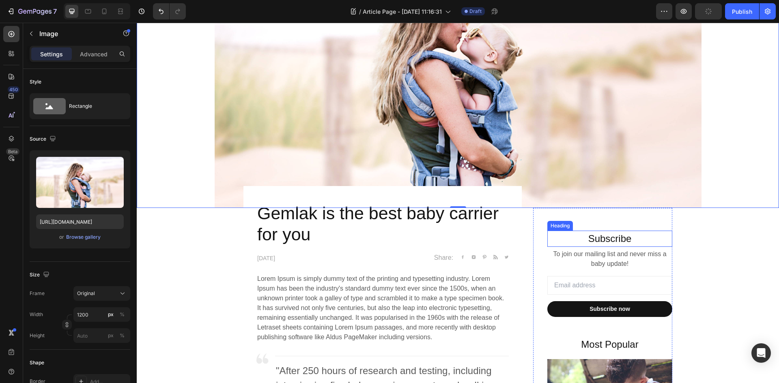
click at [638, 244] on p "Subscribe" at bounding box center [609, 239] width 123 height 15
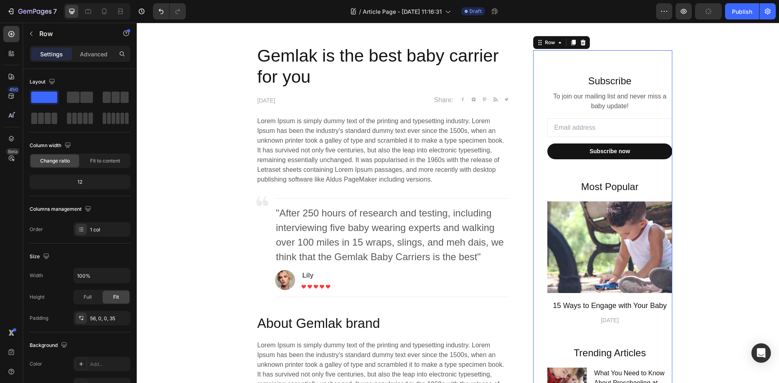
scroll to position [162, 0]
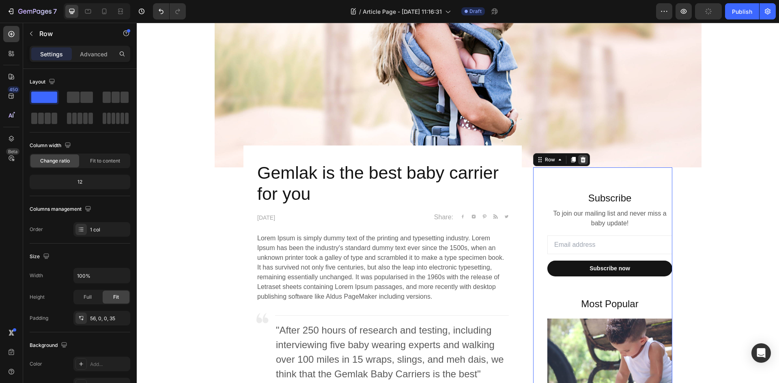
click at [581, 162] on icon at bounding box center [582, 160] width 5 height 6
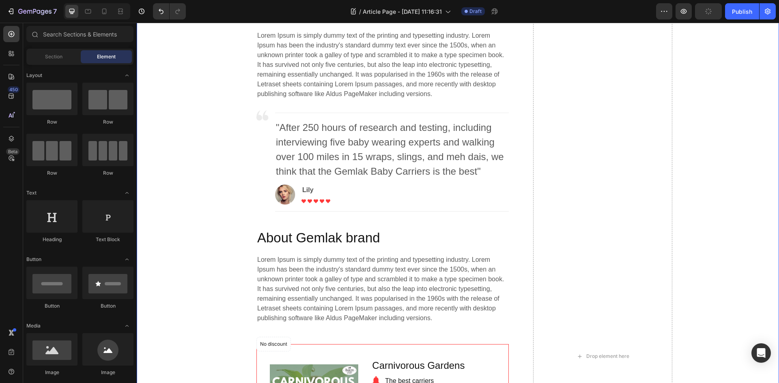
click at [610, 224] on div "Drop element here" at bounding box center [602, 357] width 139 height 784
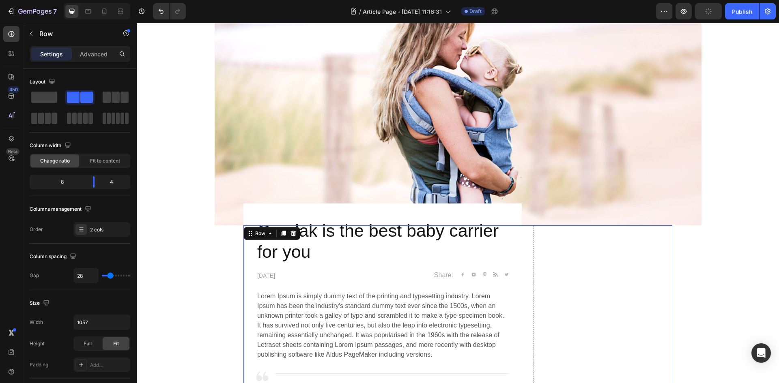
scroll to position [243, 0]
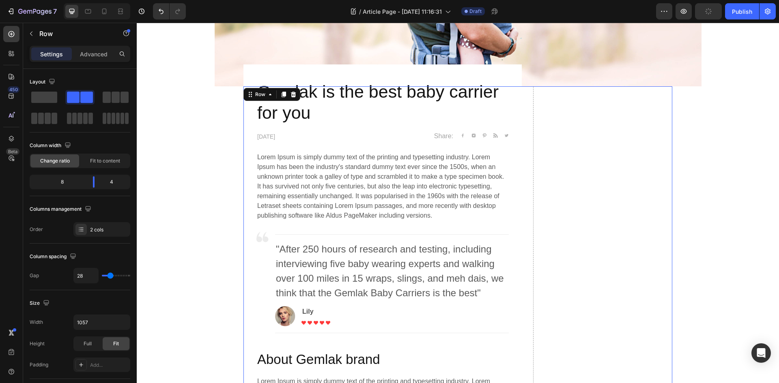
click at [272, 97] on div "Row" at bounding box center [271, 94] width 57 height 13
click at [267, 95] on icon at bounding box center [270, 94] width 6 height 6
click at [248, 98] on div "Row" at bounding box center [260, 95] width 30 height 10
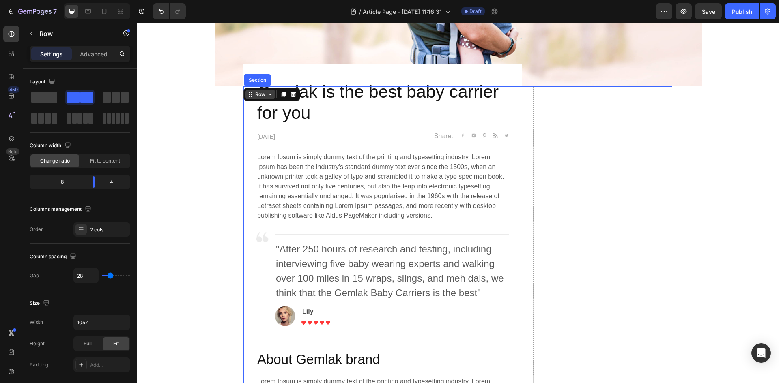
click at [262, 98] on div "Row" at bounding box center [260, 95] width 30 height 10
click at [51, 96] on span at bounding box center [44, 97] width 26 height 11
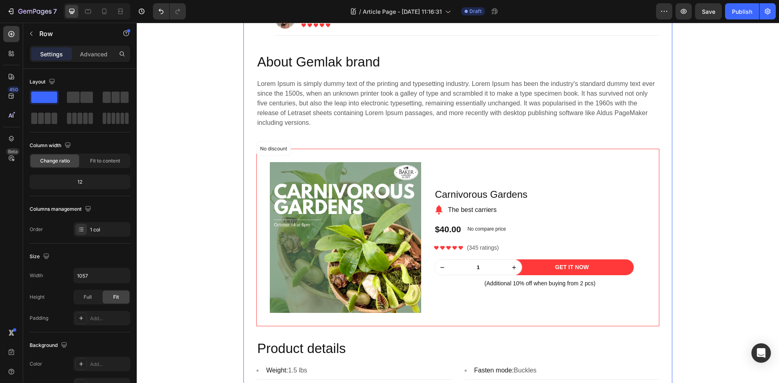
scroll to position [487, 0]
click at [543, 168] on div "Carnivorous Gardens Product Title Image The best carriers Text block Row $40.00…" at bounding box center [540, 237] width 212 height 151
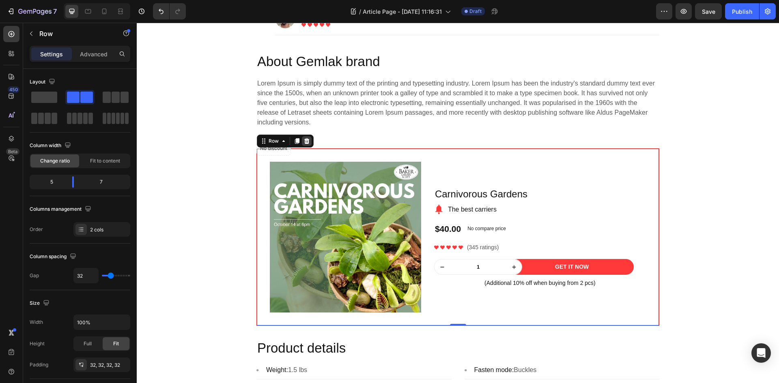
click at [304, 141] on icon at bounding box center [306, 141] width 5 height 6
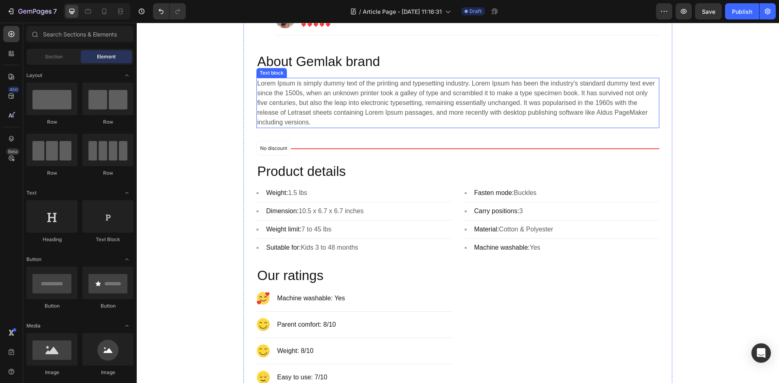
click at [333, 98] on p "Lorem Ipsum is simply dummy text of the printing and typesetting industry. Lore…" at bounding box center [457, 103] width 401 height 49
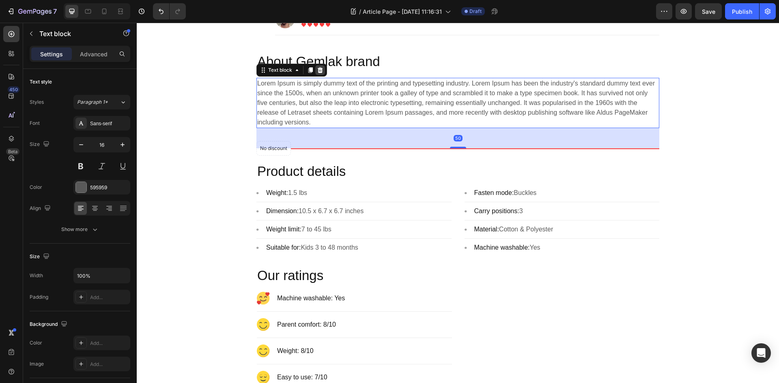
click at [319, 65] on div at bounding box center [320, 70] width 10 height 10
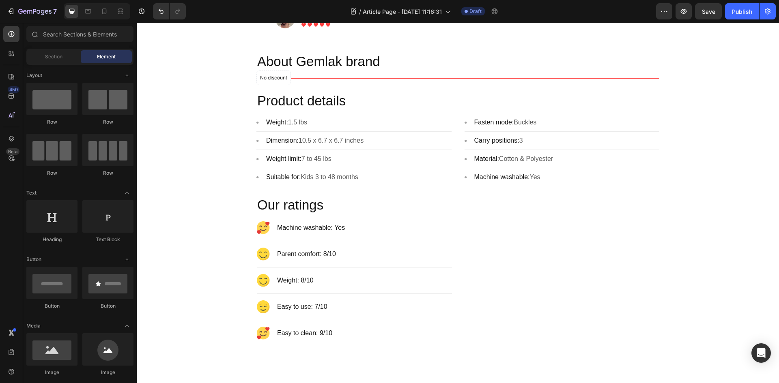
click at [319, 65] on p "About Gemlak brand" at bounding box center [457, 61] width 401 height 17
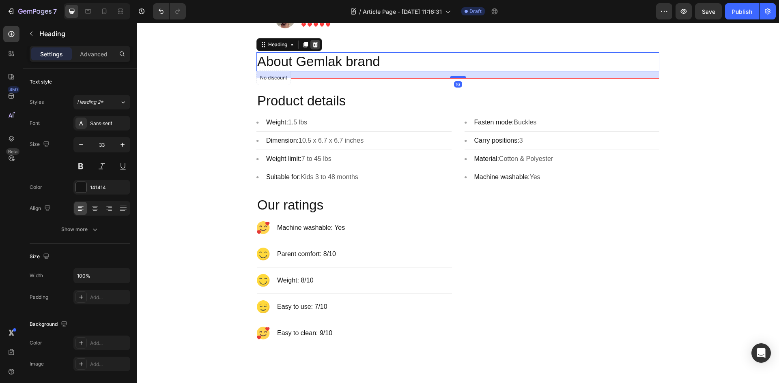
click at [312, 46] on icon at bounding box center [315, 44] width 6 height 6
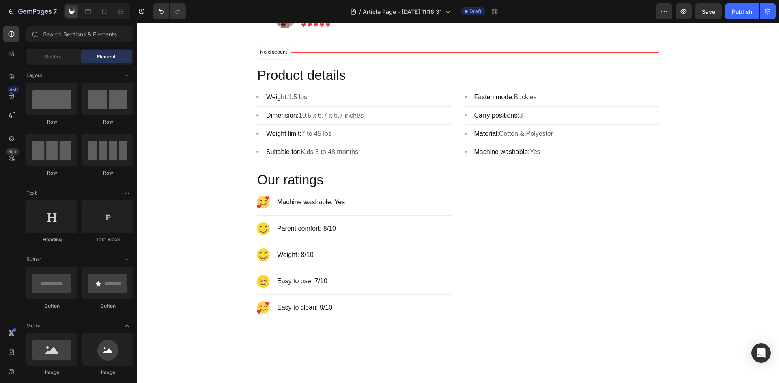
click at [312, 52] on div "No discount Not be displayed when published Product Badge Product" at bounding box center [457, 52] width 403 height 1
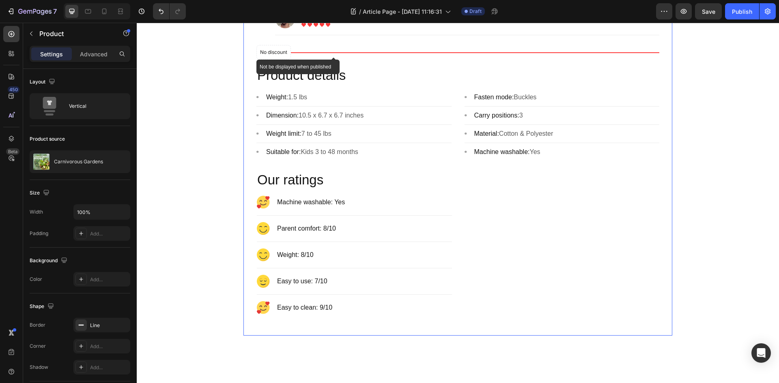
click at [264, 56] on p "No discount" at bounding box center [273, 52] width 27 height 7
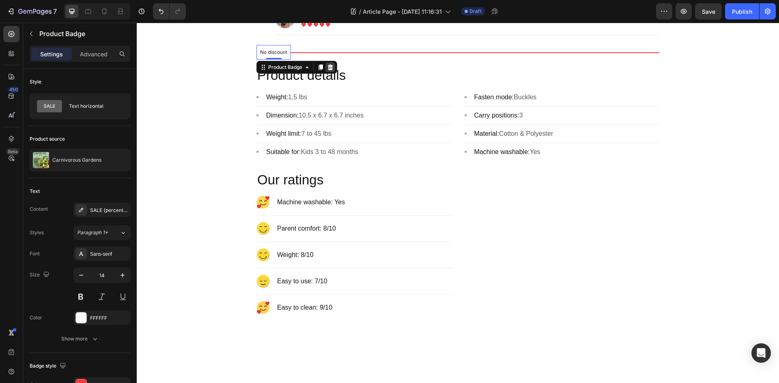
click at [328, 68] on icon at bounding box center [330, 67] width 5 height 6
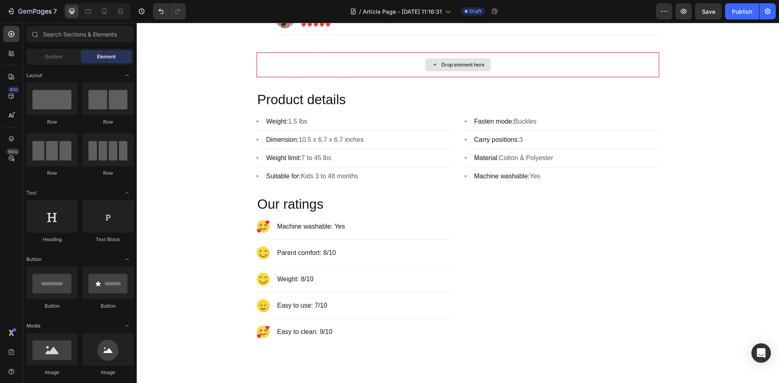
click at [328, 68] on div "Drop element here" at bounding box center [458, 65] width 402 height 24
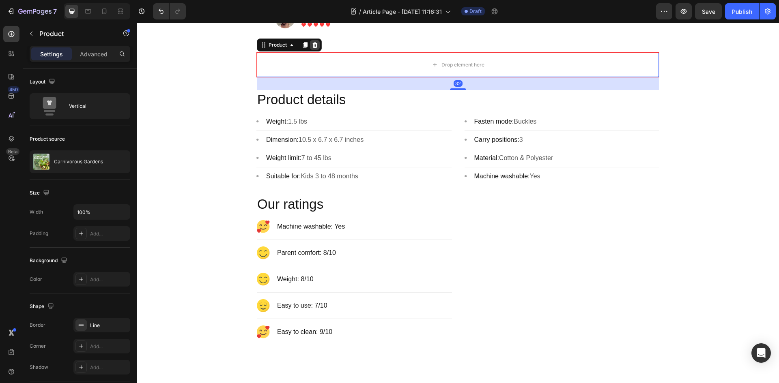
click at [314, 43] on icon at bounding box center [315, 45] width 6 height 6
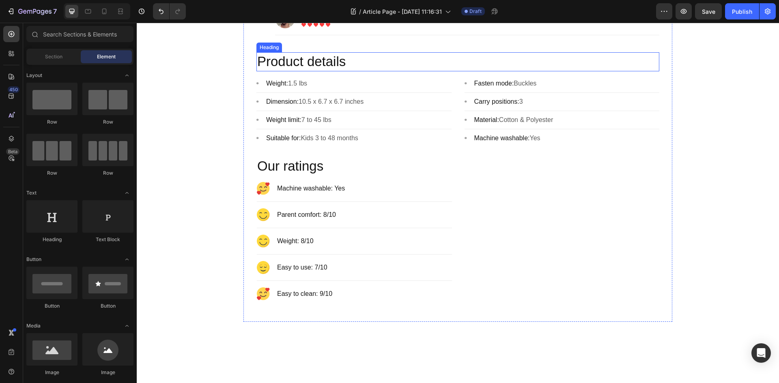
click at [322, 65] on p "Product details" at bounding box center [457, 61] width 401 height 17
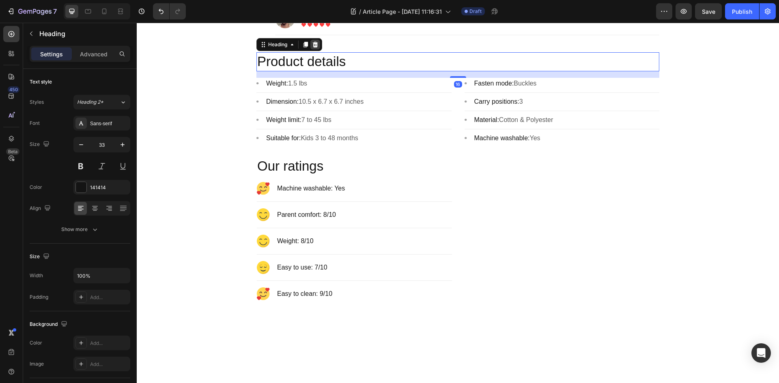
click at [313, 45] on icon at bounding box center [315, 44] width 5 height 6
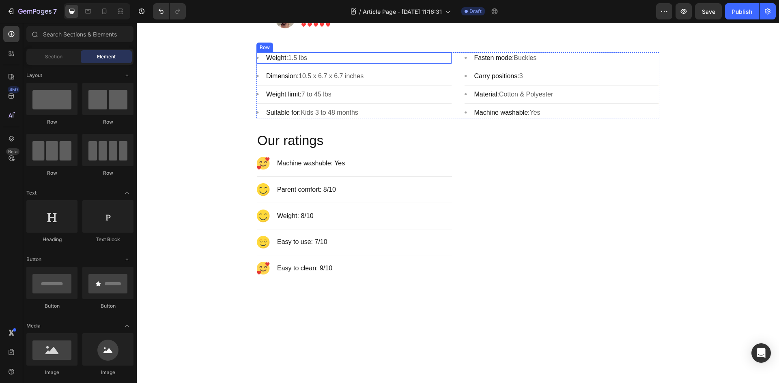
click at [308, 60] on div "Image Weight: 1.5 lbs Text block Row" at bounding box center [353, 57] width 195 height 11
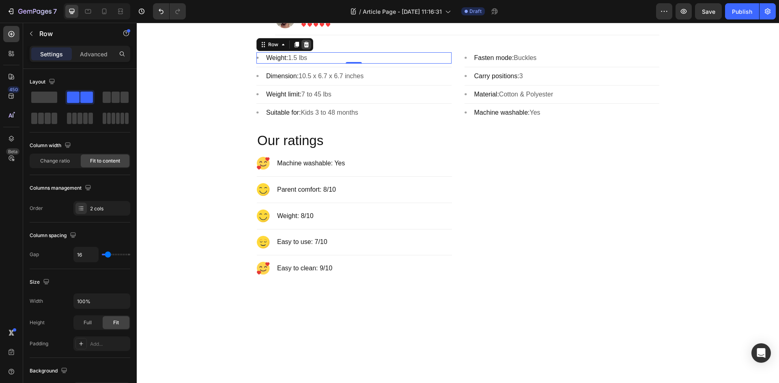
click at [304, 44] on icon at bounding box center [306, 44] width 5 height 6
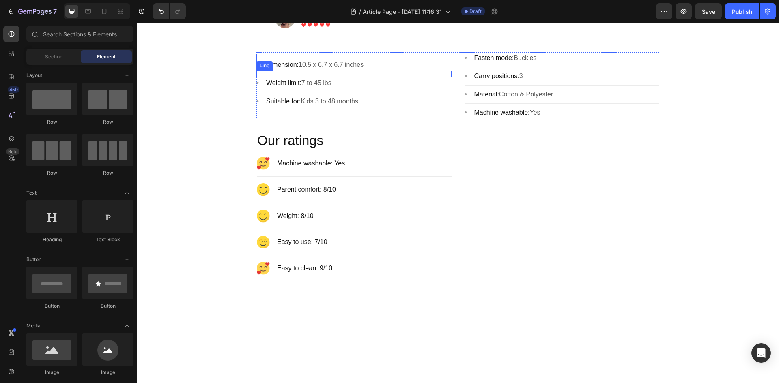
click at [261, 71] on div "Title Line" at bounding box center [353, 74] width 195 height 7
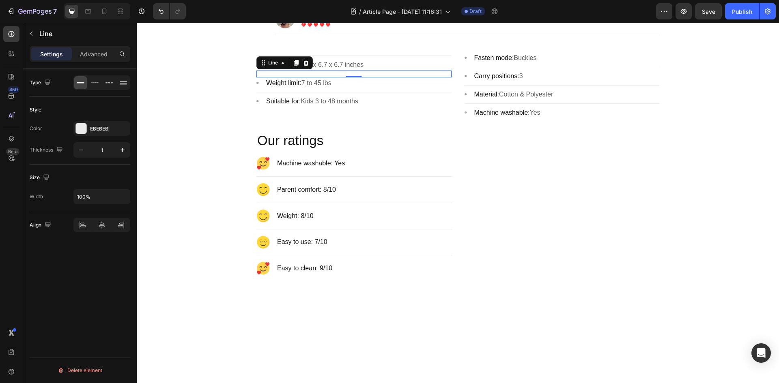
click at [309, 64] on div "Line" at bounding box center [284, 62] width 56 height 13
click at [345, 51] on div "Gemlak is the best baby carrier for you Heading [DATE] Text block Share: Text b…" at bounding box center [457, 66] width 403 height 459
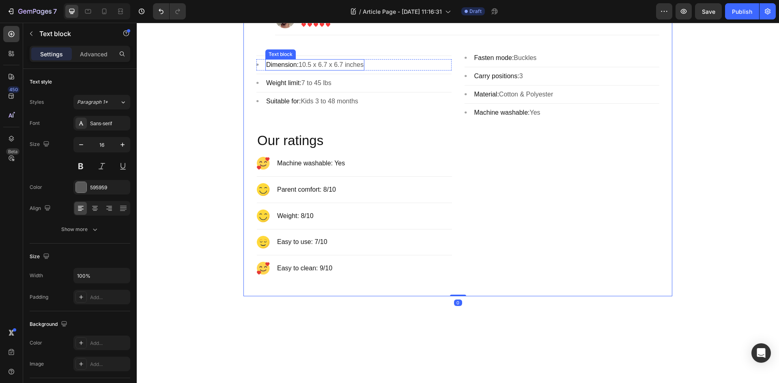
click at [352, 64] on p "Dimension: 10.5 x 6.7 x 6.7 inches" at bounding box center [314, 65] width 97 height 10
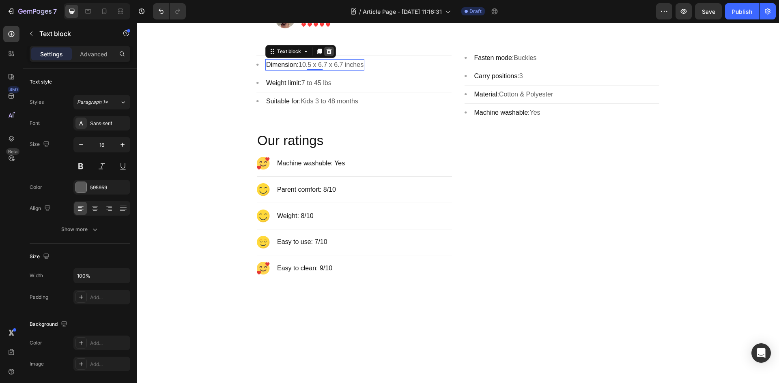
click at [326, 51] on icon at bounding box center [329, 51] width 6 height 6
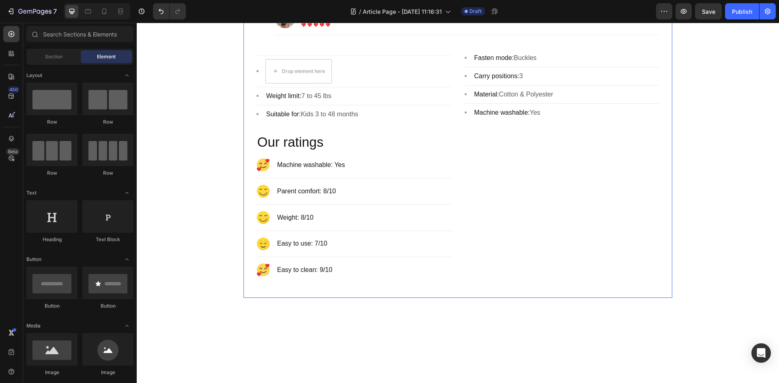
click at [325, 52] on div "Gemlak is the best baby carrier for you Heading [DATE] Text block Share: Text b…" at bounding box center [457, 67] width 403 height 461
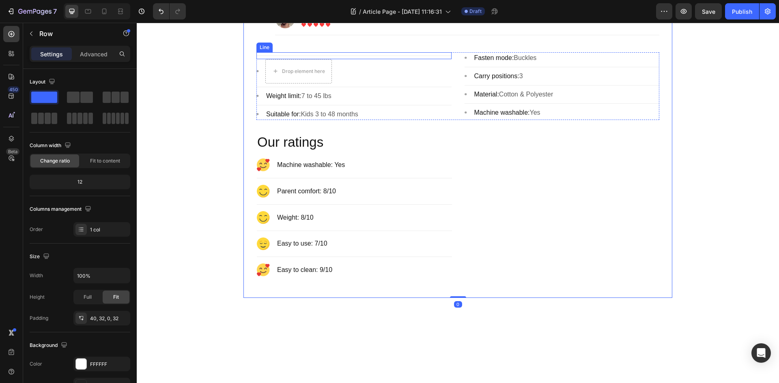
click at [327, 57] on div "Title Line" at bounding box center [353, 55] width 195 height 7
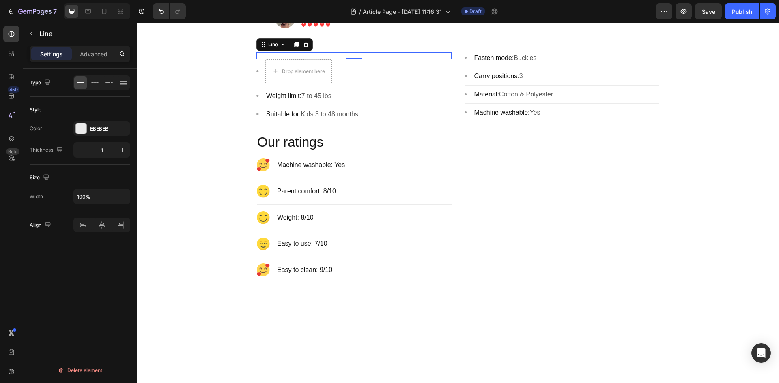
click at [309, 44] on div "Line" at bounding box center [284, 44] width 56 height 13
click at [256, 75] on div "Image" at bounding box center [257, 71] width 2 height 24
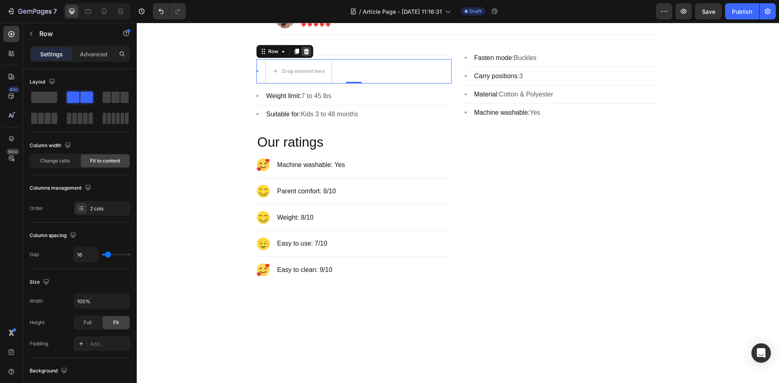
click at [305, 52] on icon at bounding box center [306, 51] width 5 height 6
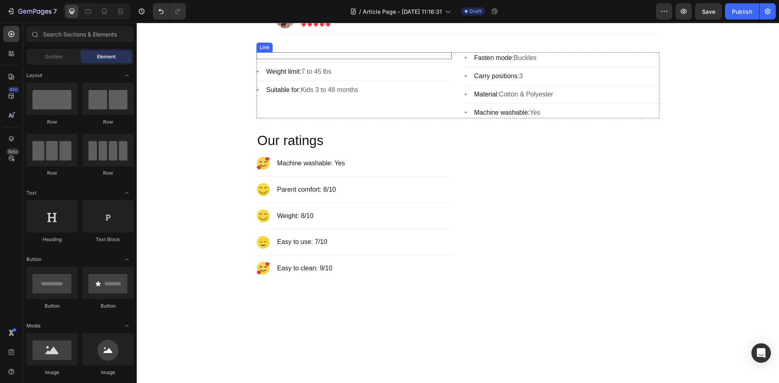
click at [271, 49] on div "Gemlak is the best baby carrier for you Heading [DATE] Text block Share: Text b…" at bounding box center [457, 66] width 403 height 459
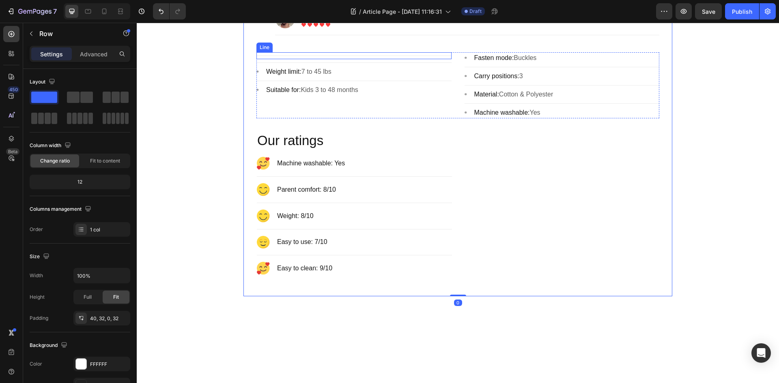
click at [271, 54] on div "Title Line" at bounding box center [353, 55] width 195 height 7
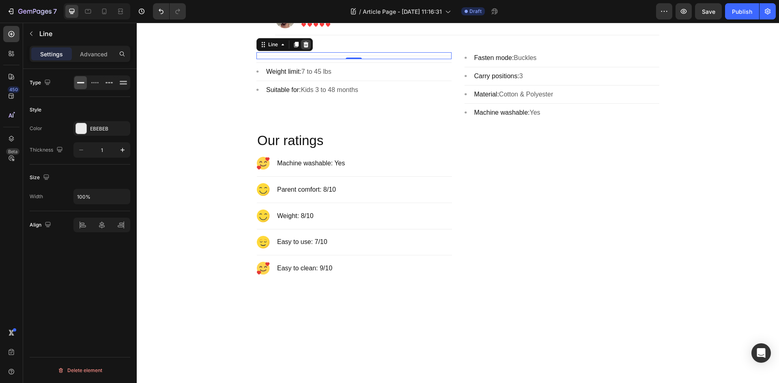
click at [303, 43] on icon at bounding box center [305, 44] width 5 height 6
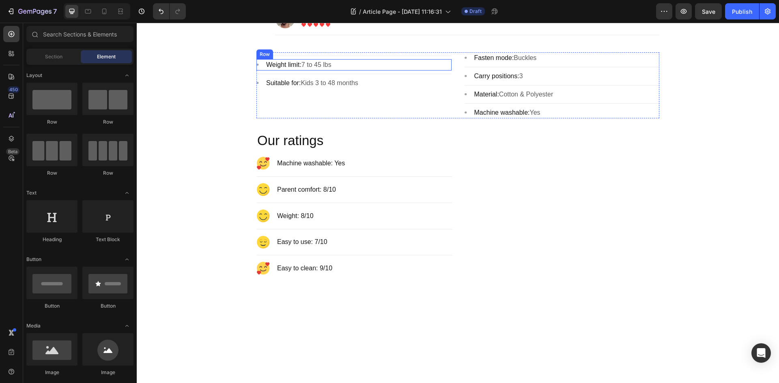
click at [256, 58] on div "Title Line Image Weight limit: 7 to 45 lbs Text block Row Title Line Image Suit…" at bounding box center [353, 85] width 195 height 66
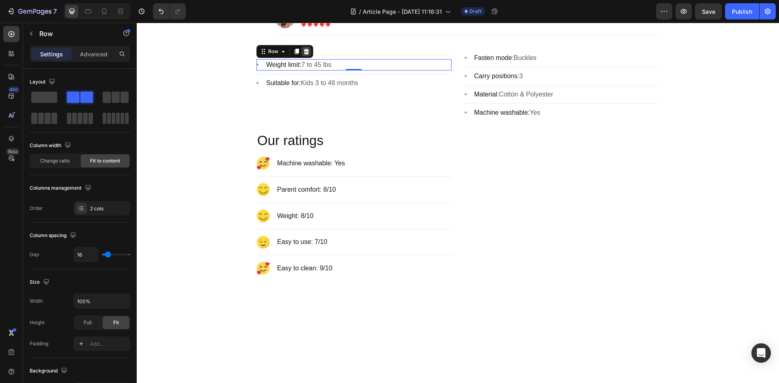
click at [306, 52] on icon at bounding box center [306, 51] width 6 height 6
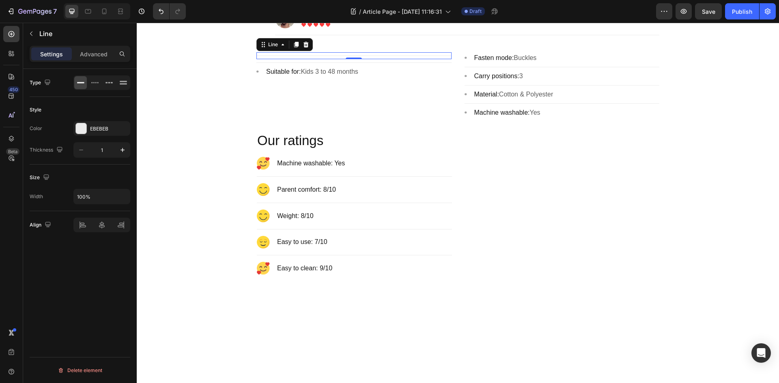
click at [285, 52] on div "Title Line 0" at bounding box center [353, 55] width 195 height 7
click at [271, 103] on div "Title Line 0 Title Line Image Suitable for: Kids 3 to 48 months Text block Row" at bounding box center [353, 85] width 195 height 66
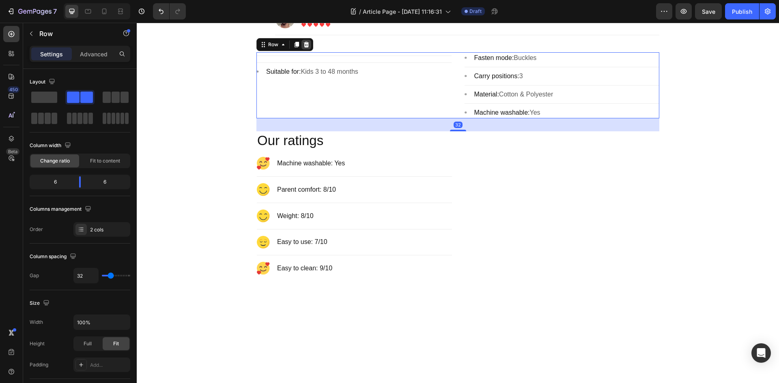
click at [304, 45] on icon at bounding box center [306, 44] width 5 height 6
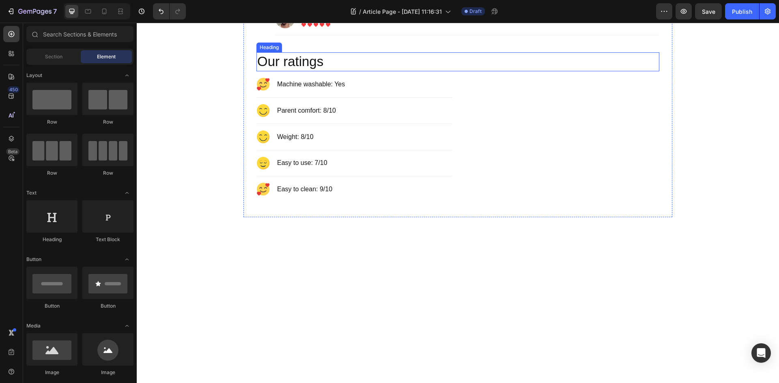
click at [339, 68] on p "Our ratings" at bounding box center [457, 61] width 401 height 17
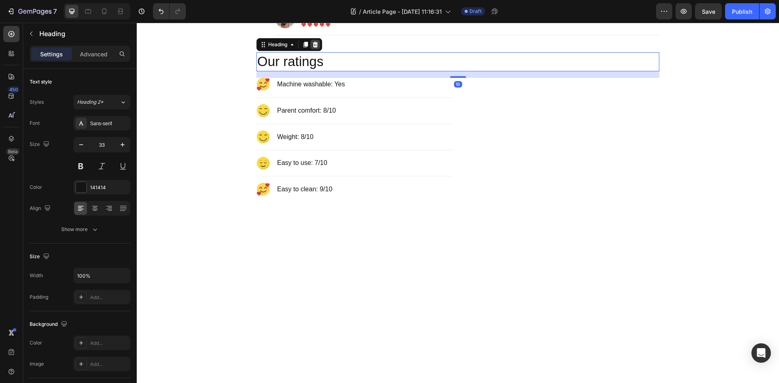
click at [316, 43] on icon at bounding box center [315, 44] width 6 height 6
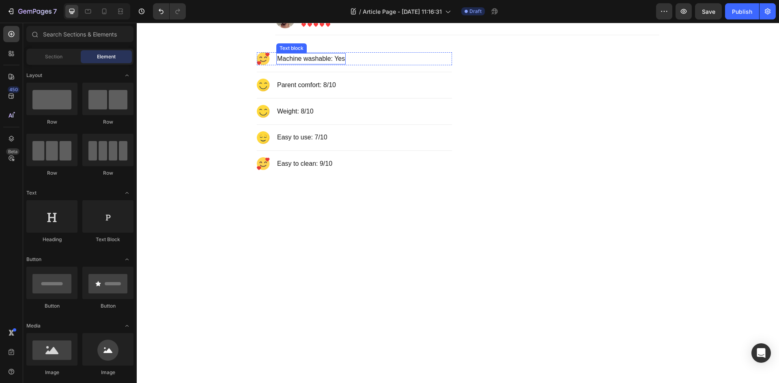
click at [279, 58] on p "Machine washable: Yes" at bounding box center [311, 59] width 68 height 10
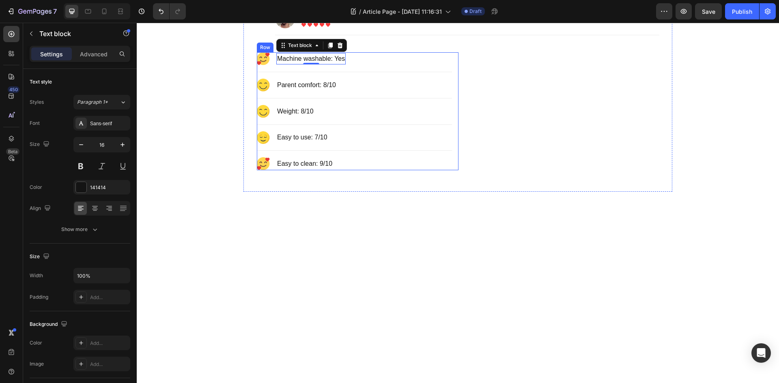
click at [451, 58] on div "Image Machine washable: Yes Text block 0 Row Title Line Image Parent comfort: 8…" at bounding box center [358, 111] width 202 height 118
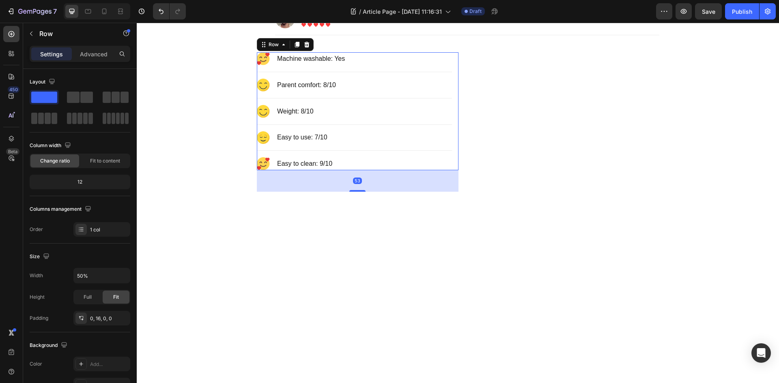
click at [303, 47] on icon at bounding box center [306, 44] width 6 height 6
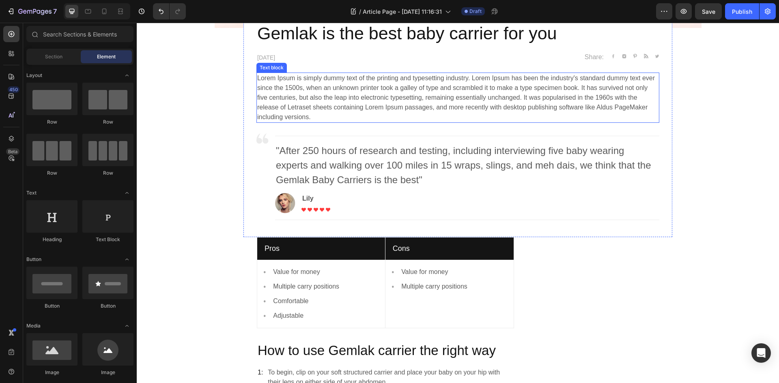
scroll to position [284, 0]
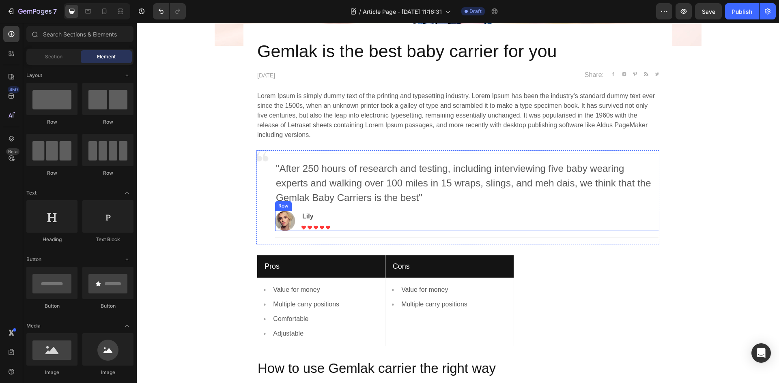
click at [383, 213] on div "Image Lily Text block Icon Icon Icon Icon Icon Icon List Hoz Row" at bounding box center [467, 221] width 384 height 20
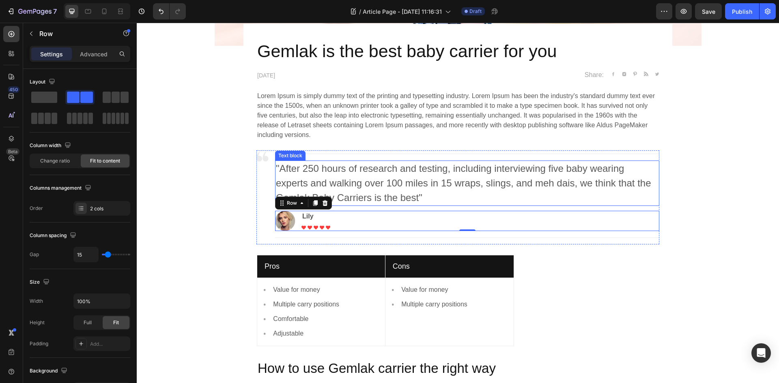
click at [373, 175] on p ""After 250 hours of research and testing, including interviewing five baby wear…" at bounding box center [467, 183] width 383 height 44
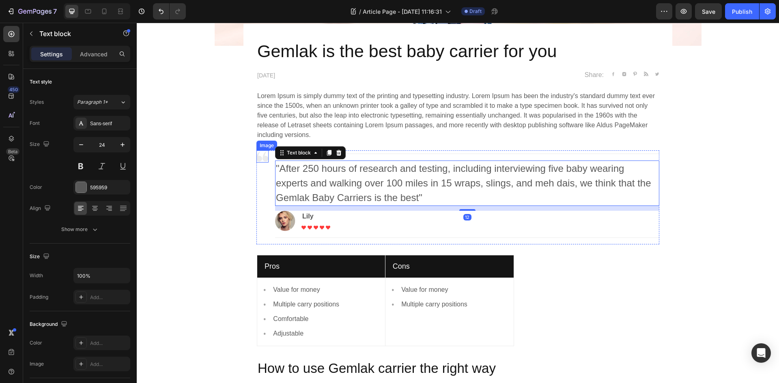
click at [261, 157] on img at bounding box center [262, 156] width 12 height 12
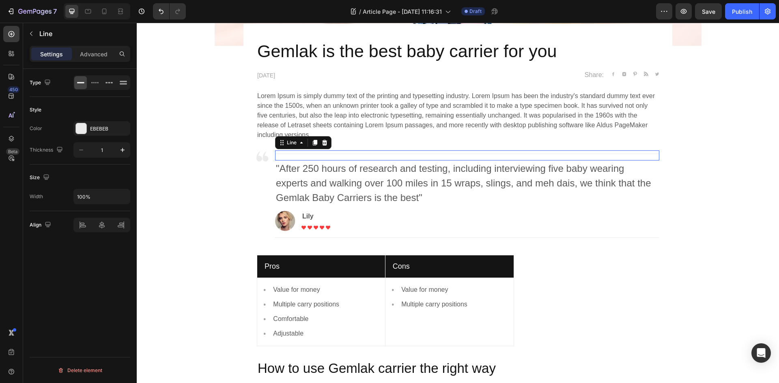
click at [297, 157] on div "Title Line 0" at bounding box center [467, 155] width 384 height 10
click at [322, 144] on icon at bounding box center [324, 143] width 5 height 6
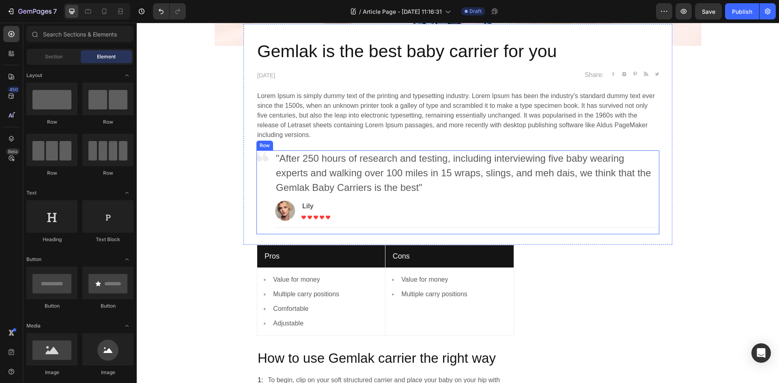
click at [265, 157] on img at bounding box center [262, 156] width 12 height 12
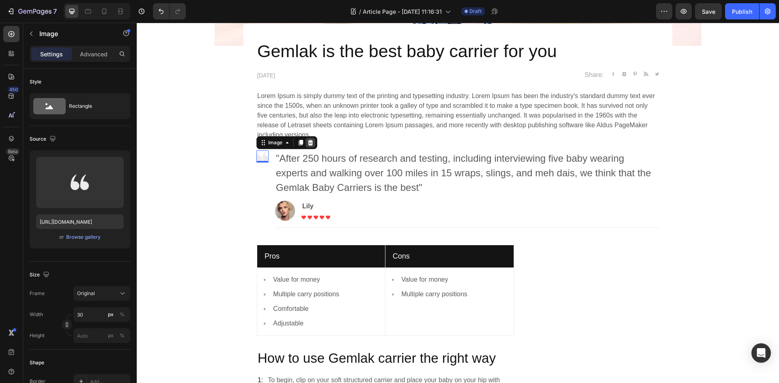
click at [308, 145] on icon at bounding box center [310, 143] width 5 height 6
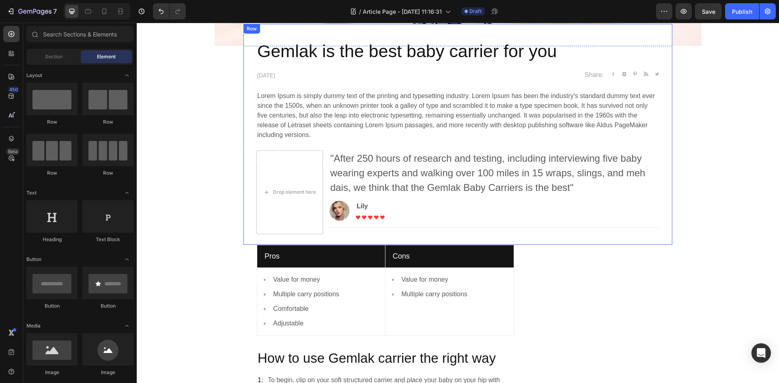
click at [314, 156] on div "Drop element here" at bounding box center [289, 192] width 67 height 84
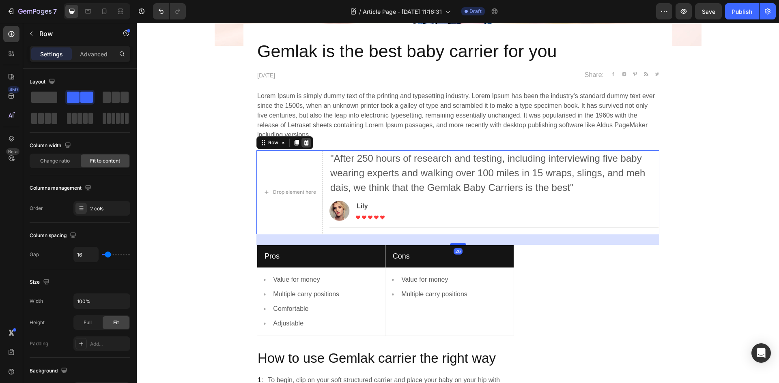
click at [304, 142] on icon at bounding box center [306, 143] width 5 height 6
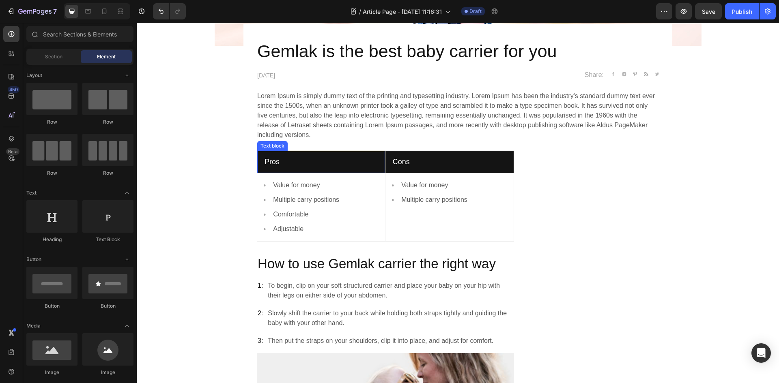
click at [257, 155] on div "Pros Text block" at bounding box center [321, 162] width 128 height 22
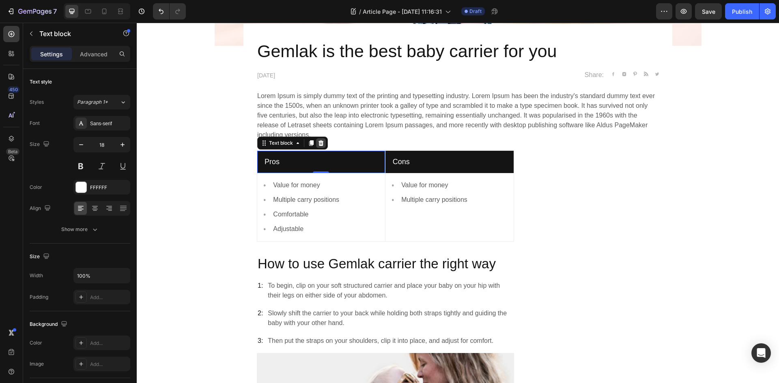
click at [318, 143] on icon at bounding box center [321, 143] width 6 height 6
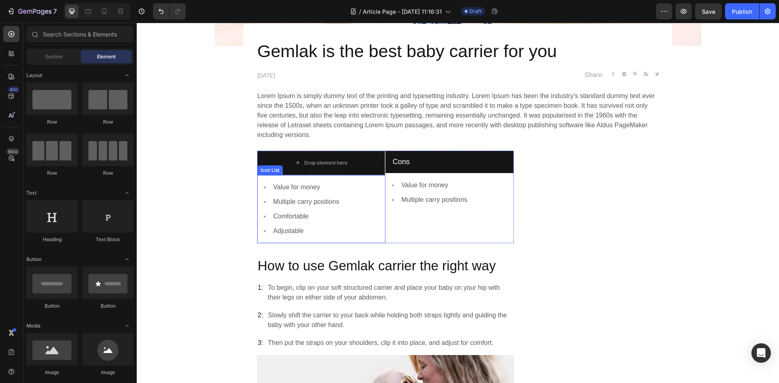
click at [260, 241] on div "Image Value for money Text block Image Multiple carry positions Text block Imag…" at bounding box center [321, 209] width 128 height 69
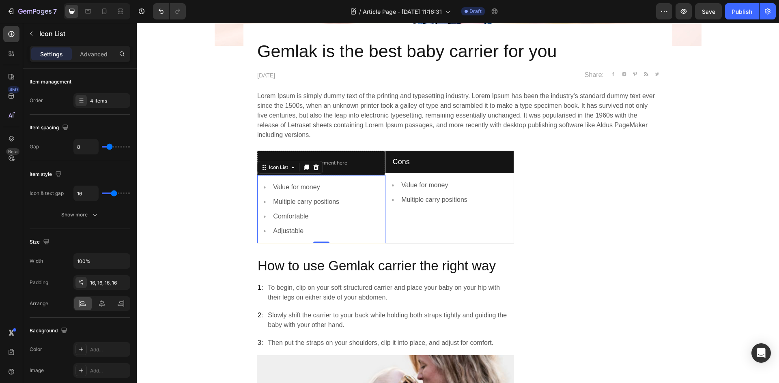
click at [309, 173] on div "Icon List" at bounding box center [290, 167] width 66 height 13
click at [313, 165] on icon at bounding box center [316, 167] width 6 height 6
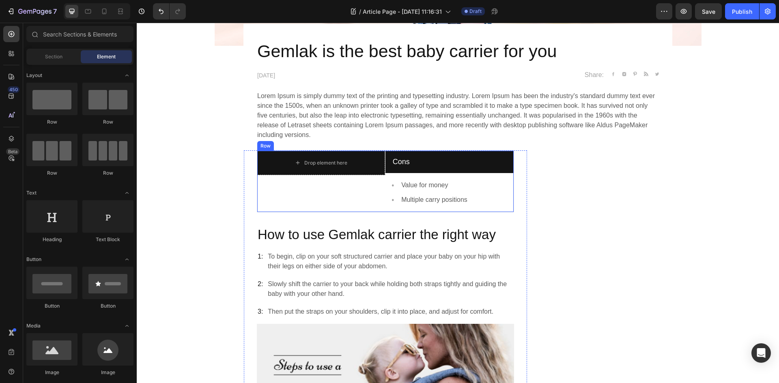
click at [350, 176] on div "Drop element here Row Row" at bounding box center [321, 182] width 128 height 62
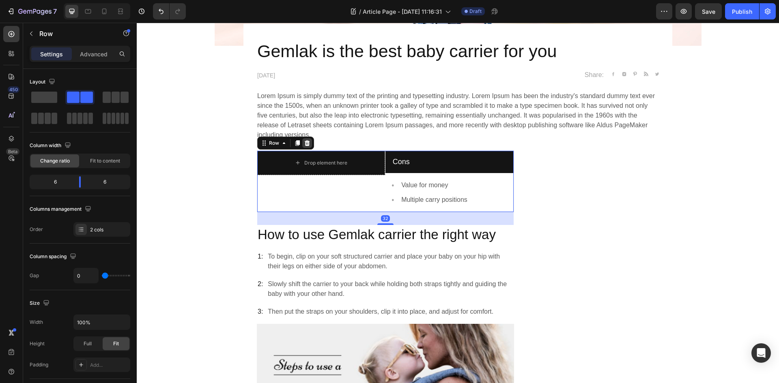
click at [306, 143] on icon at bounding box center [307, 143] width 5 height 6
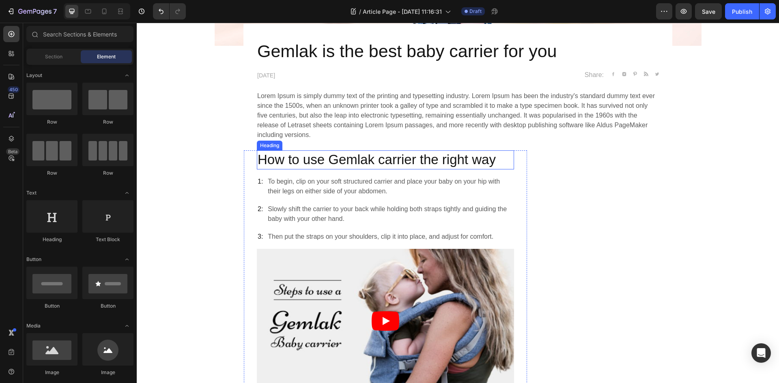
click at [308, 157] on p "How to use Gemlak carrier the right way" at bounding box center [386, 159] width 256 height 17
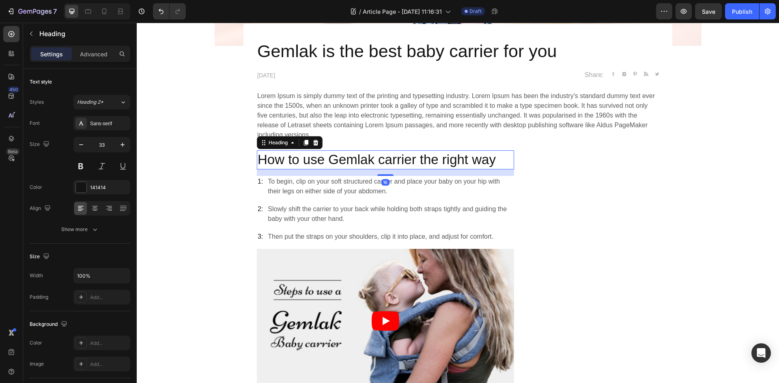
click at [313, 143] on icon at bounding box center [315, 143] width 5 height 6
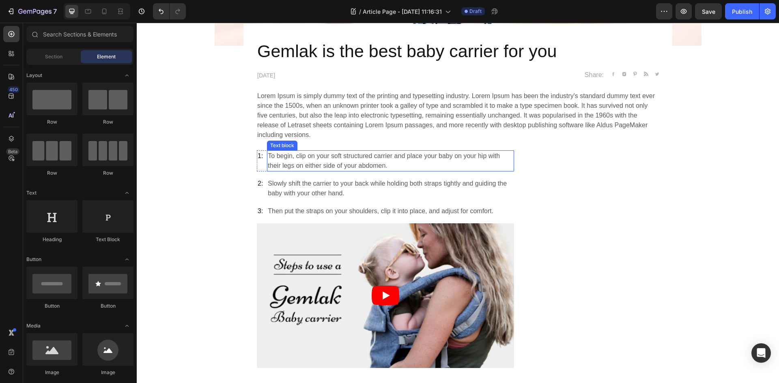
click at [312, 153] on p "To begin, clip on your soft structured carrier and place your baby on your hip …" at bounding box center [390, 160] width 245 height 19
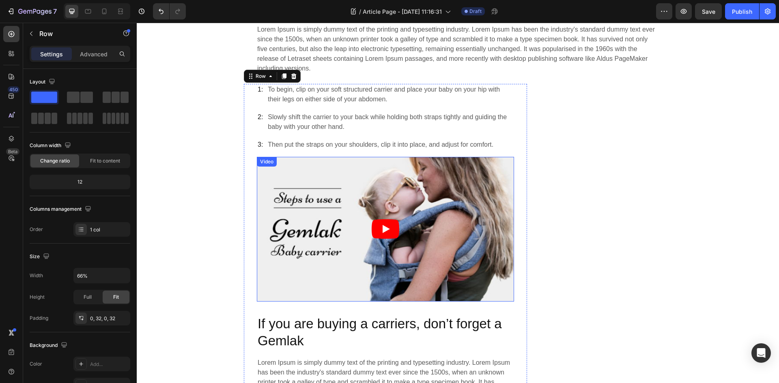
scroll to position [329, 0]
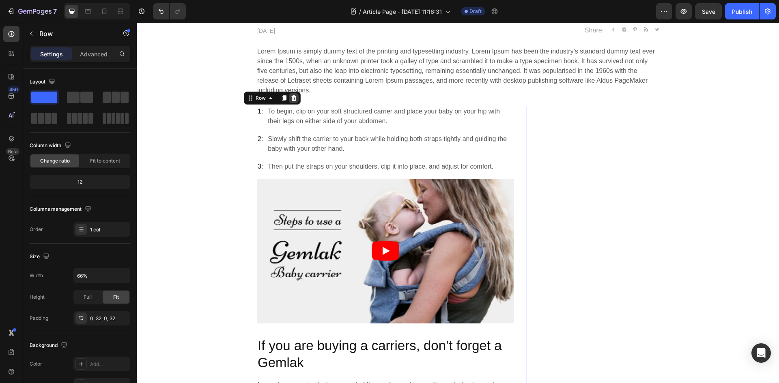
click at [294, 100] on icon at bounding box center [293, 98] width 6 height 6
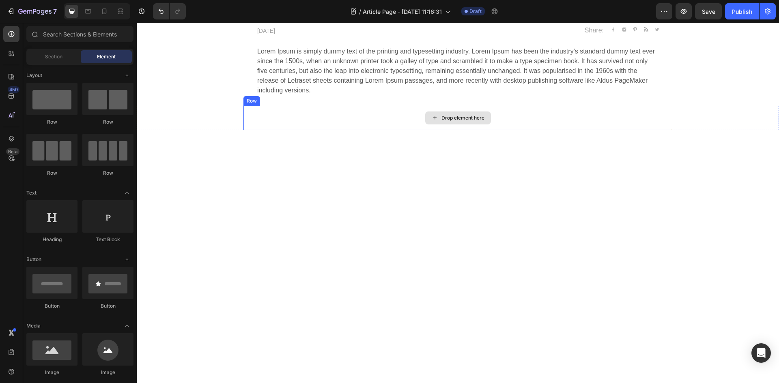
click at [330, 122] on div "Drop element here" at bounding box center [457, 118] width 429 height 24
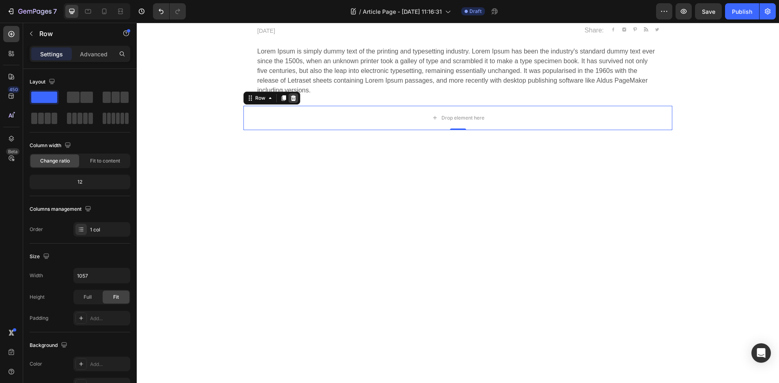
click at [291, 100] on icon at bounding box center [293, 98] width 5 height 6
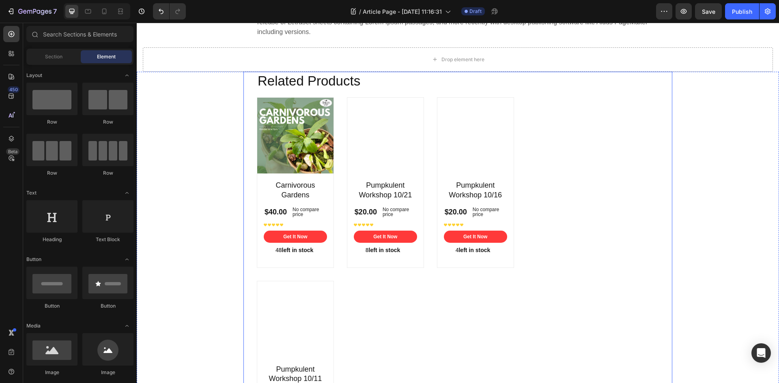
scroll to position [369, 0]
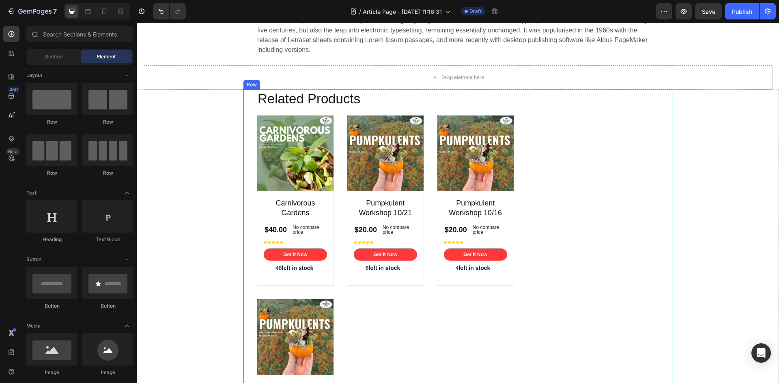
click at [529, 193] on div "Related Products Heading Product Images Carnivorous Gardens Product Title $40.0…" at bounding box center [457, 291] width 429 height 402
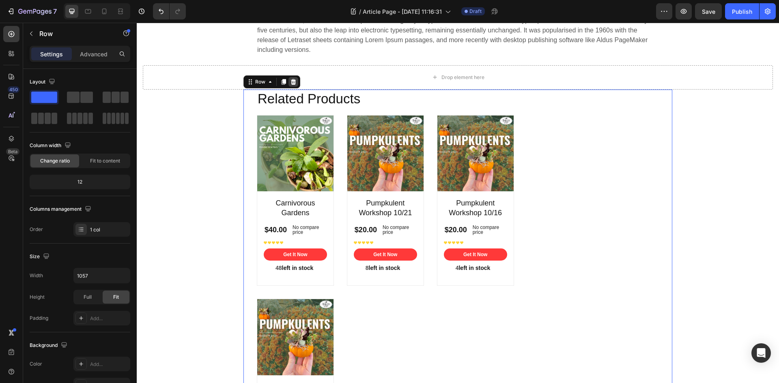
click at [292, 82] on icon at bounding box center [293, 82] width 5 height 6
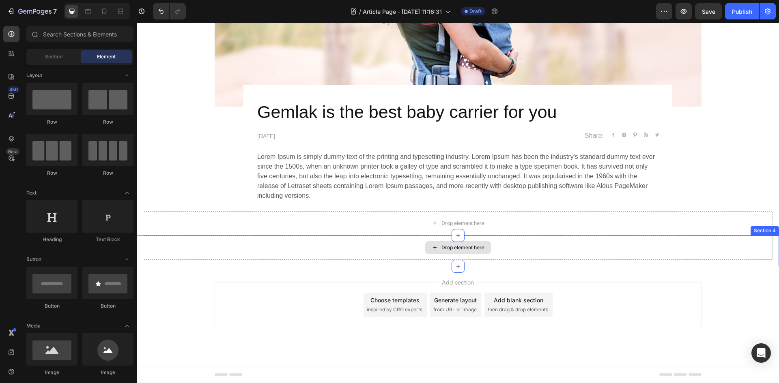
click at [369, 238] on div "Drop element here" at bounding box center [458, 248] width 630 height 24
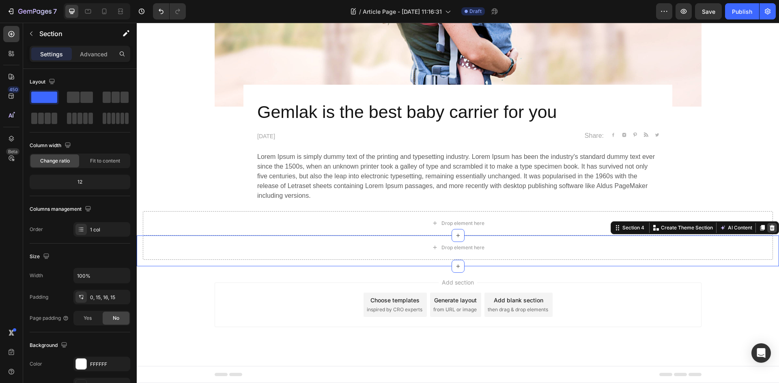
click at [770, 227] on icon at bounding box center [772, 228] width 5 height 6
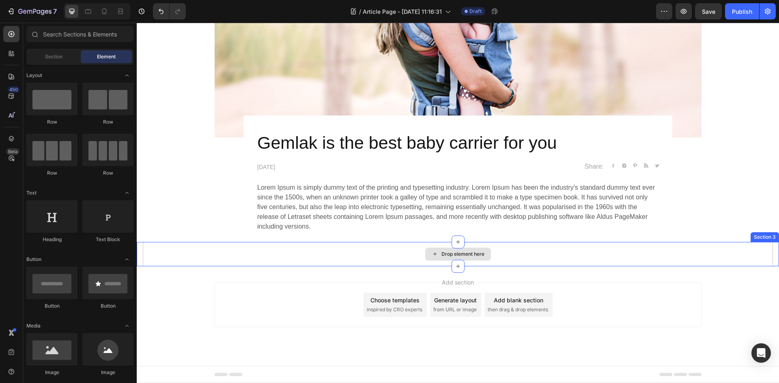
click at [740, 248] on div "Drop element here" at bounding box center [458, 254] width 630 height 24
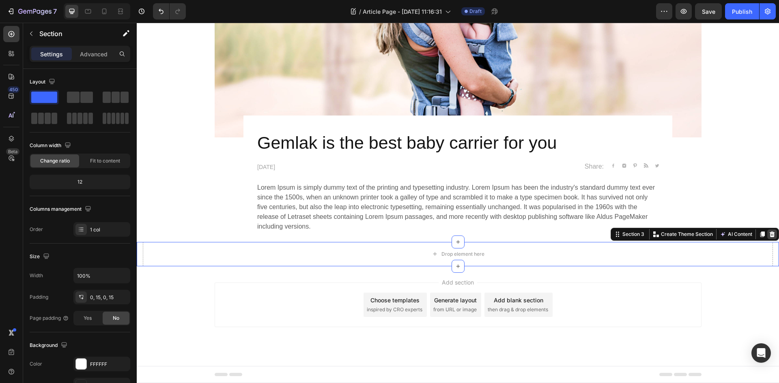
click at [770, 234] on icon at bounding box center [772, 234] width 5 height 6
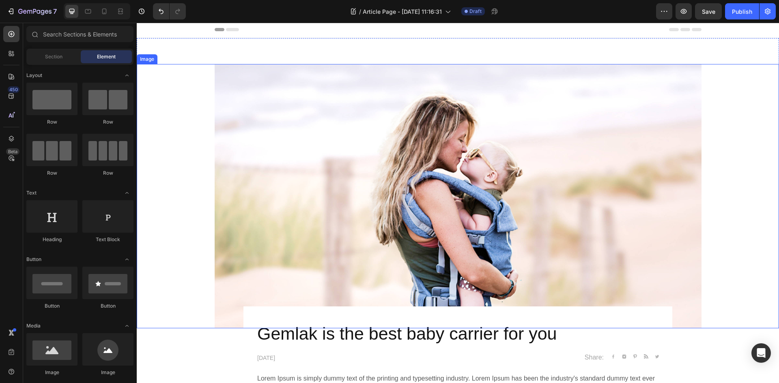
scroll to position [0, 0]
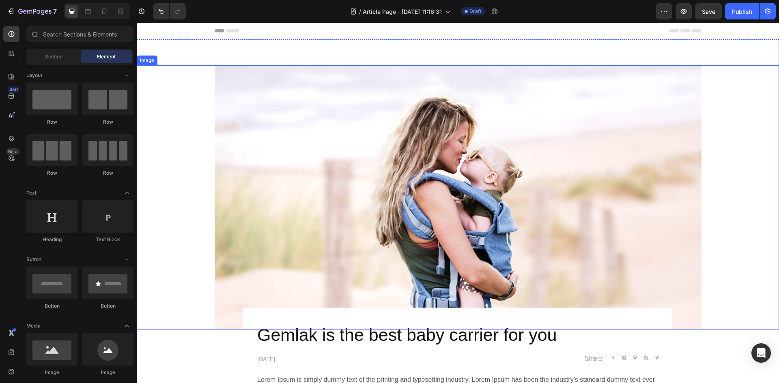
click at [535, 255] on img at bounding box center [458, 197] width 487 height 264
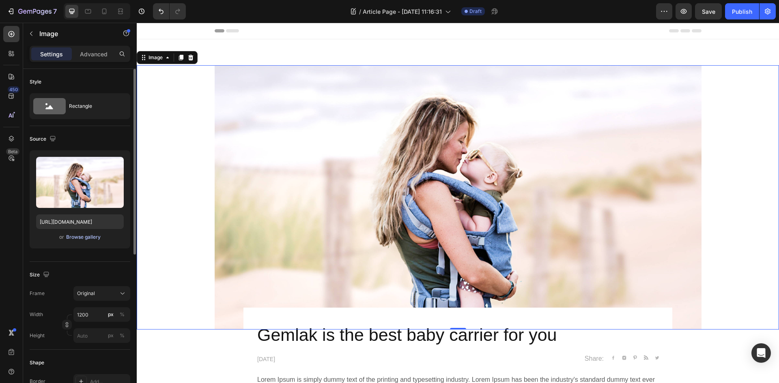
scroll to position [81, 0]
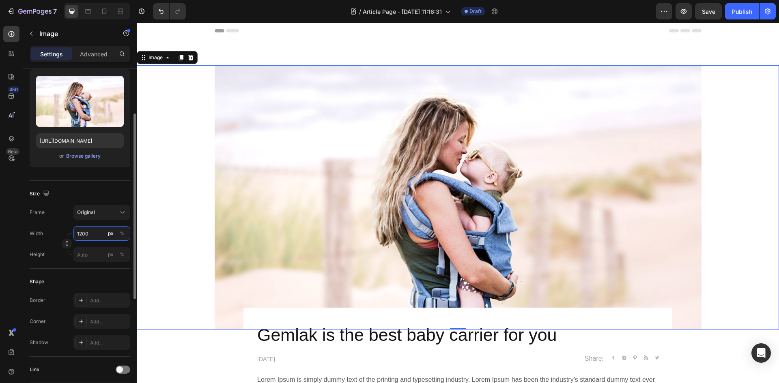
click at [98, 235] on input "1200" at bounding box center [101, 233] width 57 height 15
click at [101, 213] on div "Original" at bounding box center [97, 212] width 40 height 7
click at [101, 259] on div "Horizontal" at bounding box center [94, 263] width 65 height 15
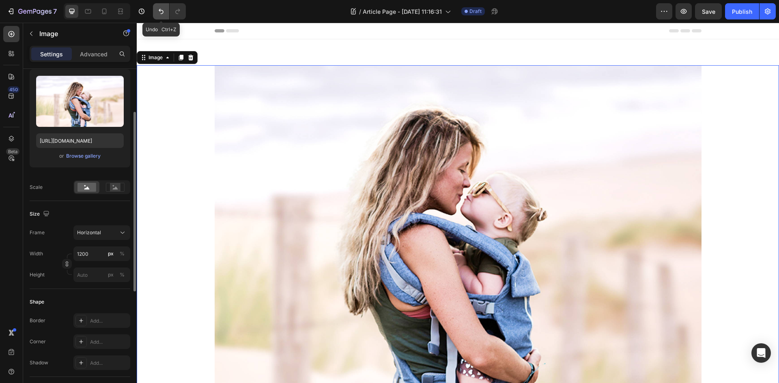
click at [157, 13] on icon "Undo/Redo" at bounding box center [161, 11] width 8 height 8
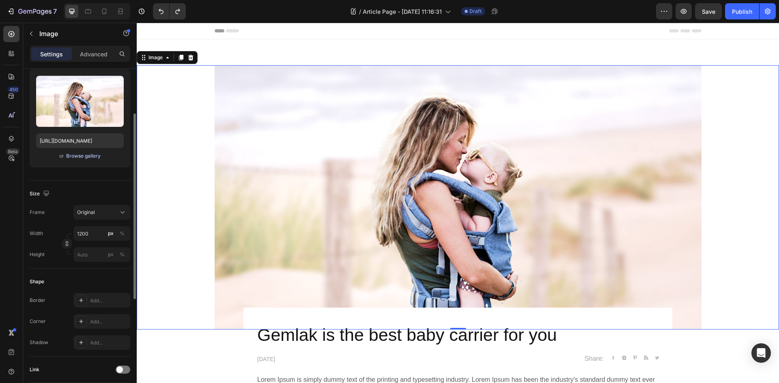
click at [77, 158] on div "Browse gallery" at bounding box center [83, 156] width 34 height 7
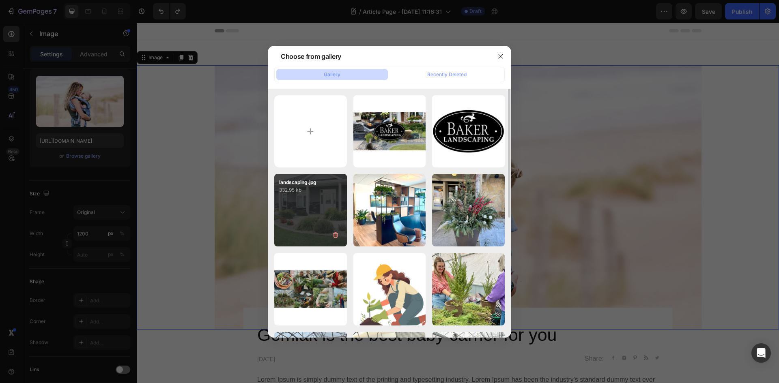
click at [326, 216] on div "landscaping.jpg 332.95 kb" at bounding box center [310, 210] width 73 height 73
type input "[URL][DOMAIN_NAME]"
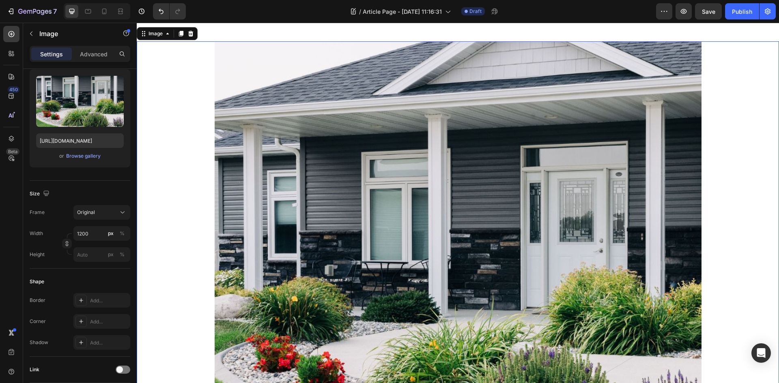
scroll to position [0, 0]
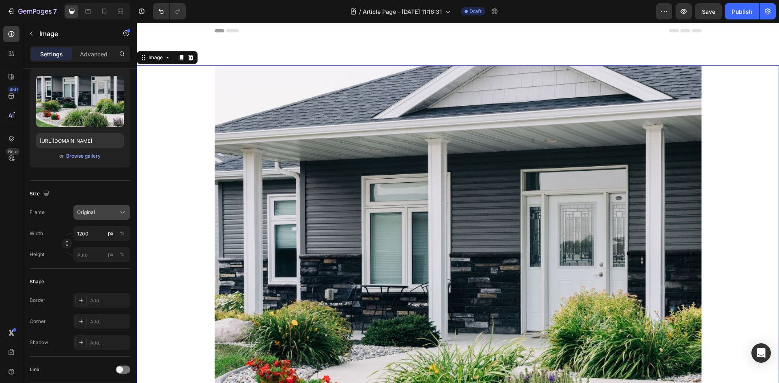
click at [113, 215] on div "Original" at bounding box center [97, 212] width 40 height 7
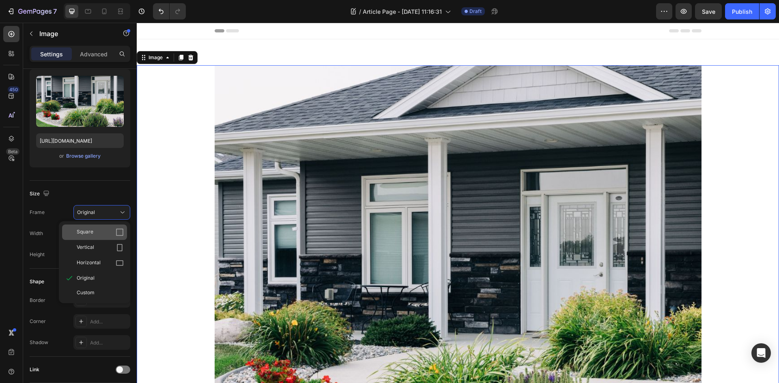
click at [102, 230] on div "Square" at bounding box center [100, 232] width 47 height 8
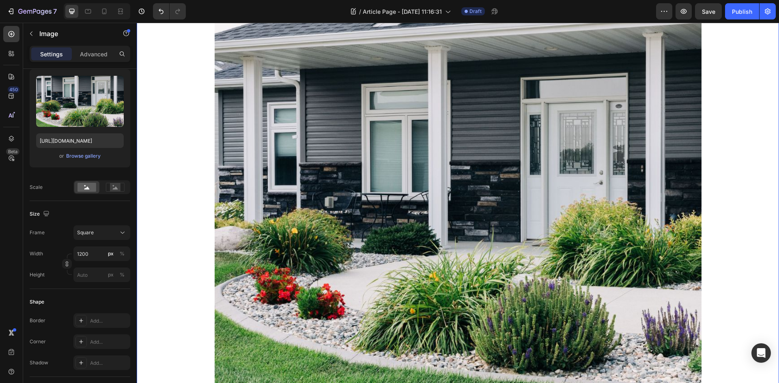
scroll to position [162, 0]
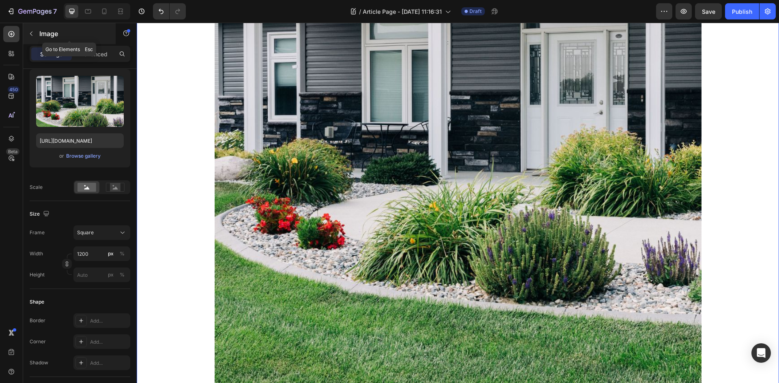
click at [42, 31] on p "Image" at bounding box center [73, 34] width 69 height 10
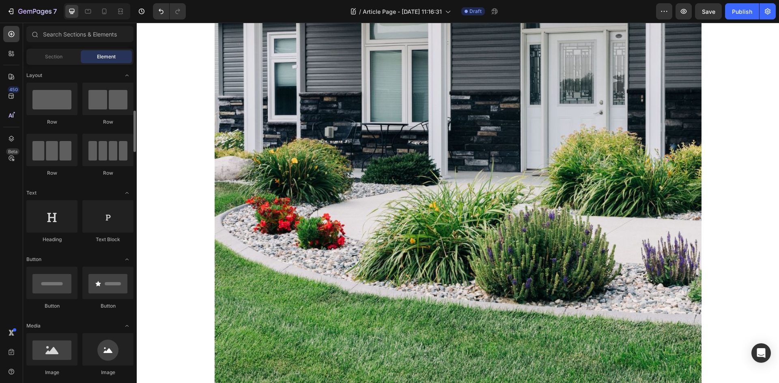
scroll to position [41, 0]
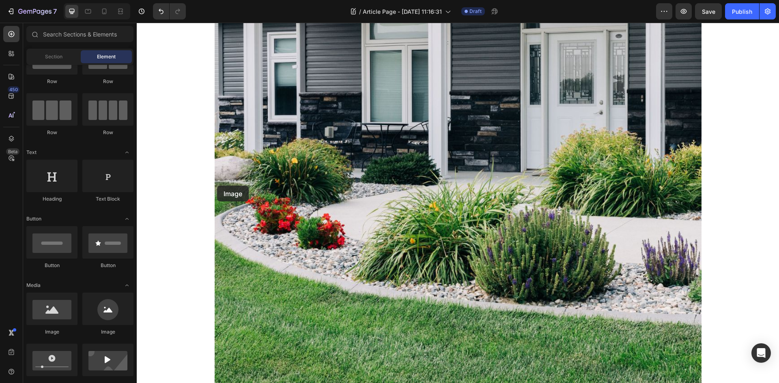
drag, startPoint x: 151, startPoint y: 249, endPoint x: 273, endPoint y: 107, distance: 187.6
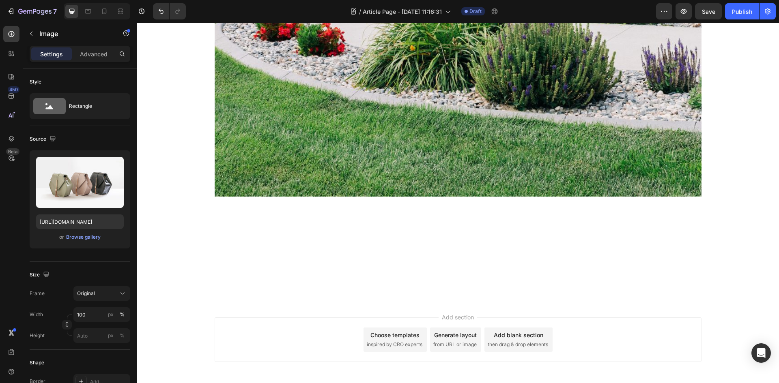
scroll to position [365, 0]
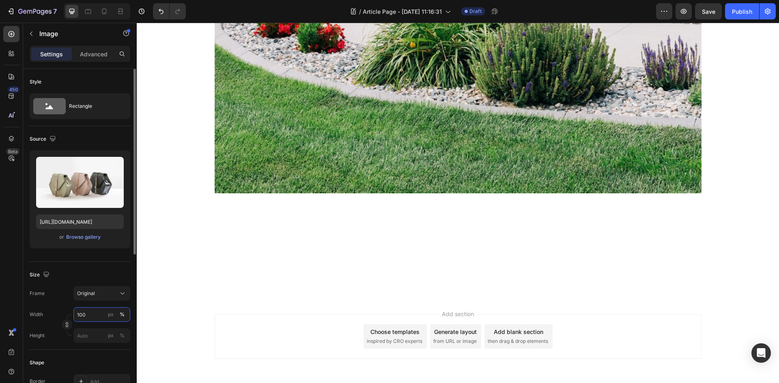
click at [93, 318] on input "100" at bounding box center [101, 314] width 57 height 15
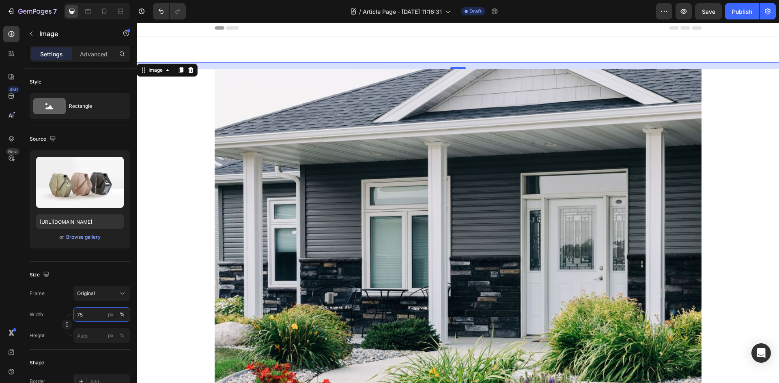
scroll to position [0, 0]
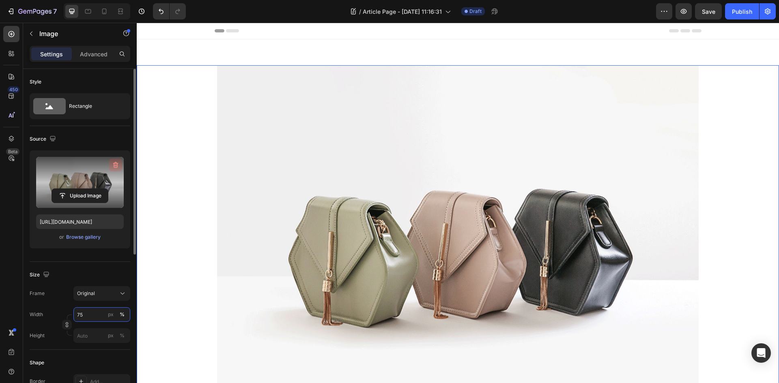
type input "75"
click at [113, 166] on icon "button" at bounding box center [116, 165] width 8 height 8
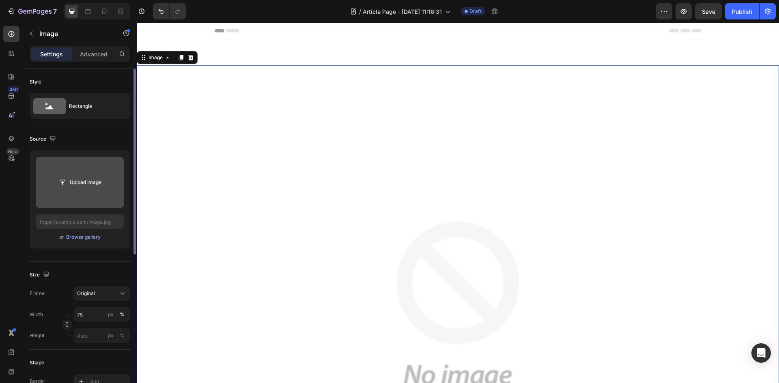
click at [408, 199] on img at bounding box center [458, 306] width 482 height 482
click at [191, 56] on icon at bounding box center [190, 58] width 5 height 6
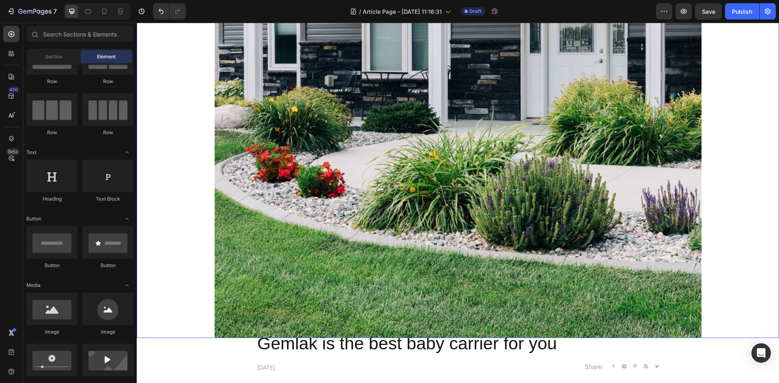
scroll to position [284, 0]
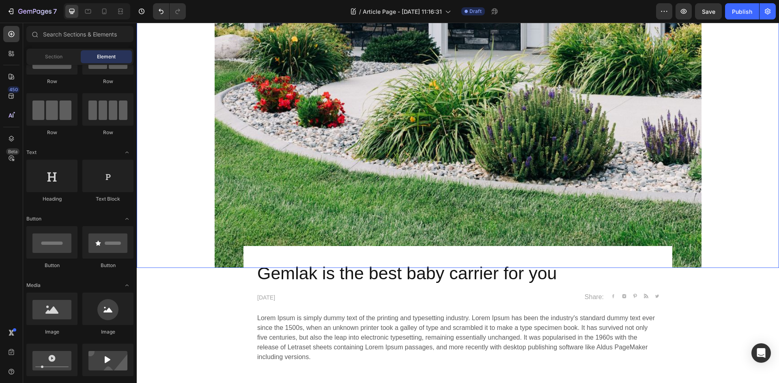
click at [392, 163] on img at bounding box center [458, 24] width 487 height 487
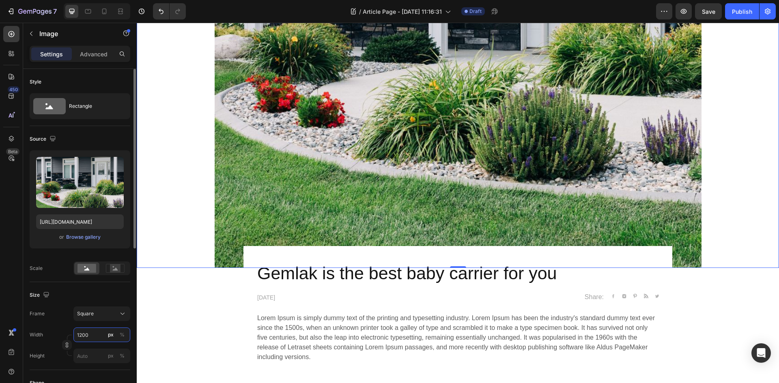
click at [97, 333] on input "1200" at bounding box center [101, 335] width 57 height 15
click at [97, 358] on p "Full 100%" at bounding box center [100, 354] width 47 height 7
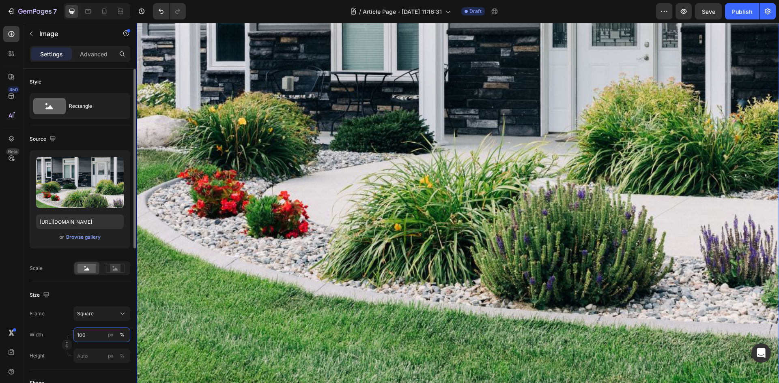
click at [91, 338] on input "100" at bounding box center [101, 335] width 57 height 15
type input "35"
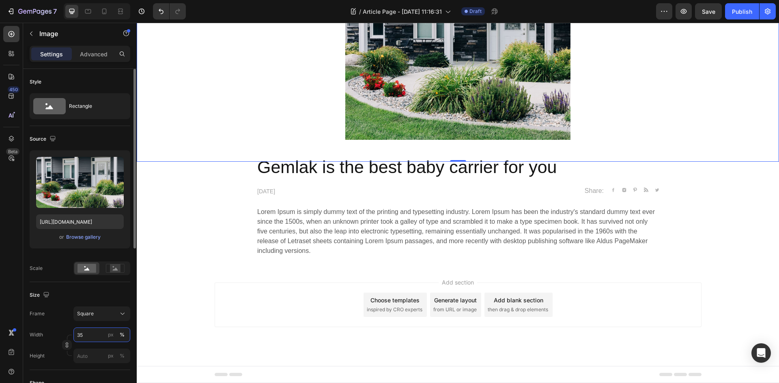
scroll to position [0, 0]
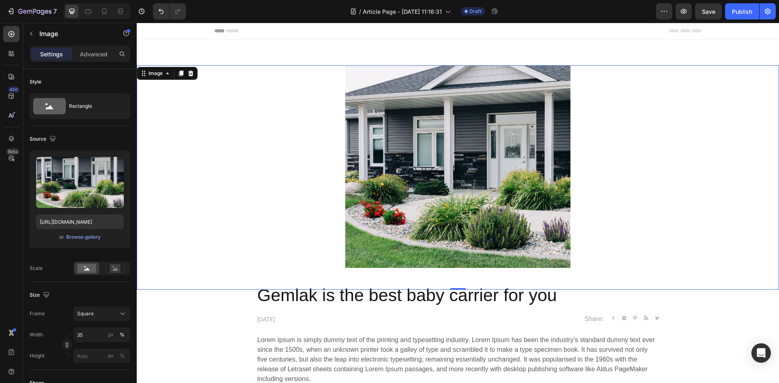
click at [723, 334] on div "Gemlak is the best baby carrier for you Heading [DATE] Text block Share: Text b…" at bounding box center [458, 342] width 630 height 105
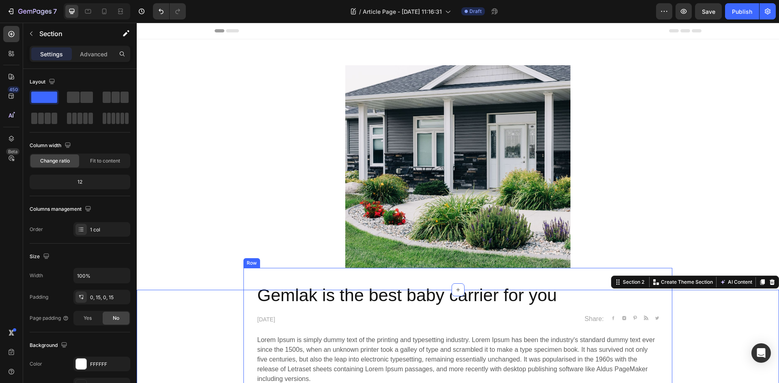
click at [402, 268] on div "Gemlak is the best baby carrier for you Heading [DATE] Text block Share: Text b…" at bounding box center [457, 331] width 429 height 127
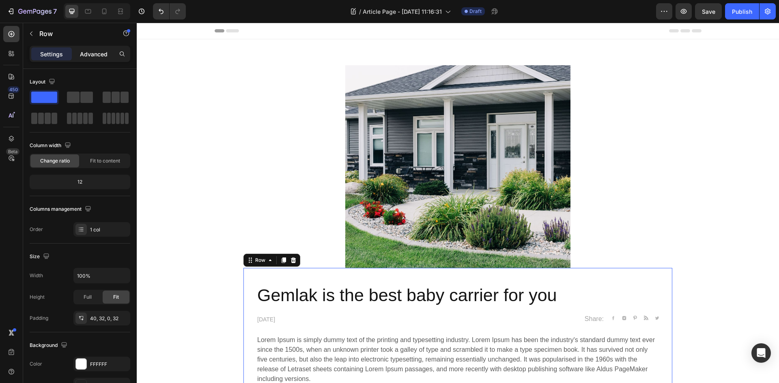
click at [84, 53] on p "Advanced" at bounding box center [94, 54] width 28 height 9
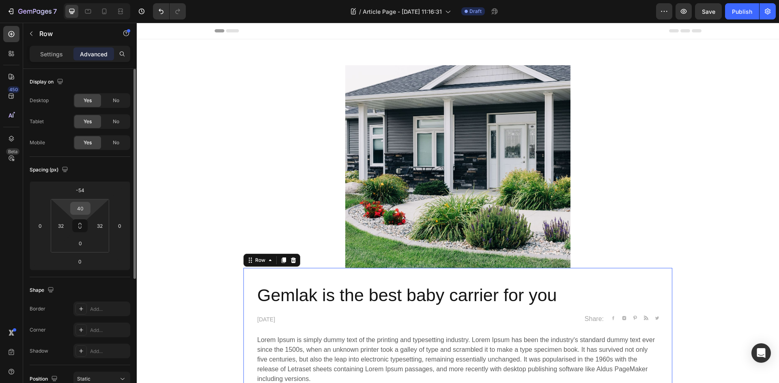
click at [76, 208] on input "40" at bounding box center [80, 208] width 16 height 12
type input "0"
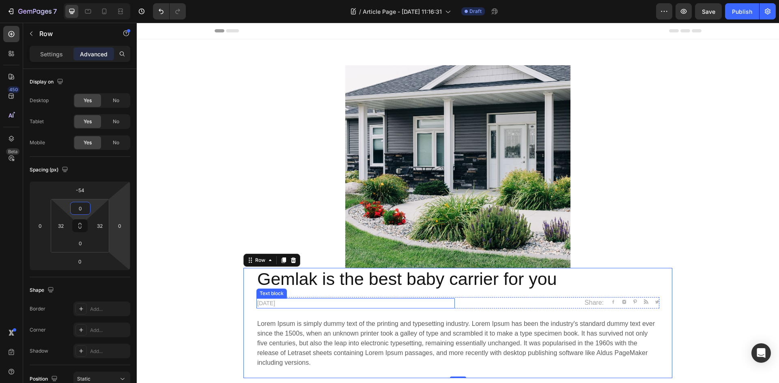
click at [288, 300] on p "[DATE]" at bounding box center [355, 303] width 197 height 9
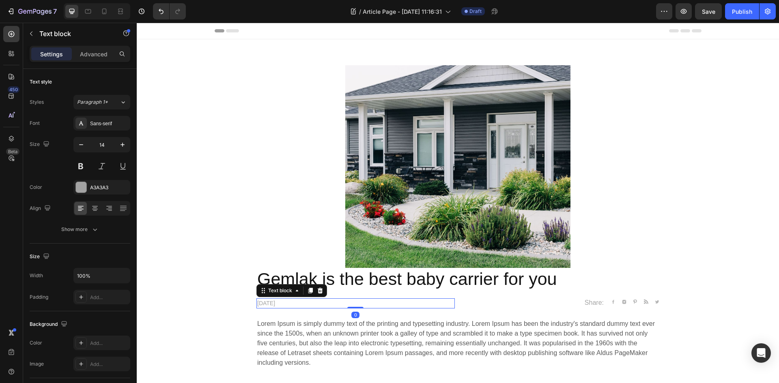
click at [288, 300] on p "[DATE]" at bounding box center [355, 303] width 197 height 9
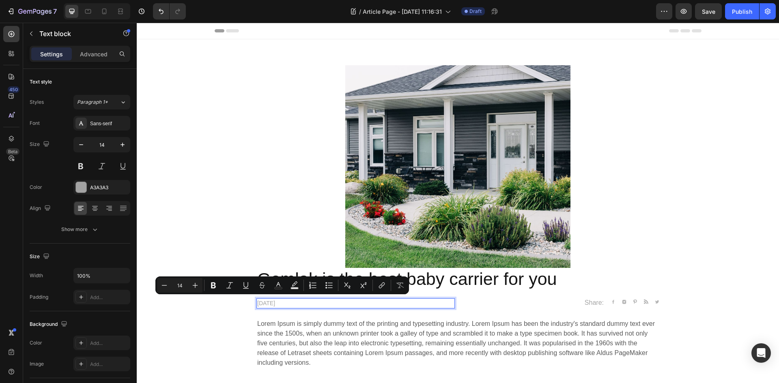
click at [292, 302] on p "[DATE]" at bounding box center [355, 303] width 197 height 9
drag, startPoint x: 293, startPoint y: 302, endPoint x: 289, endPoint y: 302, distance: 4.5
click at [289, 302] on p "[DATE]" at bounding box center [355, 303] width 197 height 9
drag, startPoint x: 277, startPoint y: 300, endPoint x: 271, endPoint y: 299, distance: 6.1
click at [271, 299] on p "[DATE]" at bounding box center [355, 303] width 197 height 9
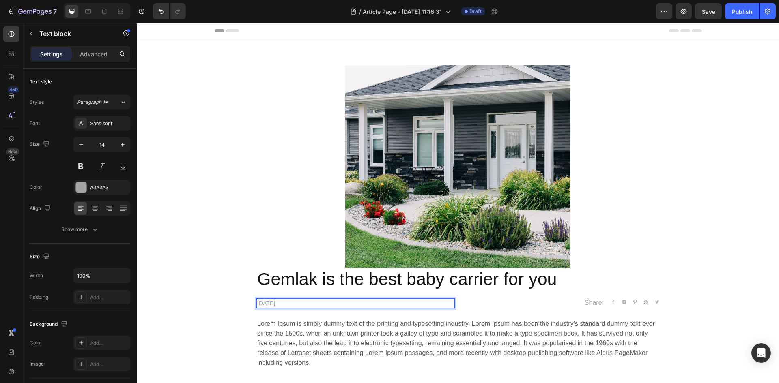
click at [271, 304] on p "[DATE]" at bounding box center [355, 303] width 197 height 9
drag, startPoint x: 269, startPoint y: 302, endPoint x: 255, endPoint y: 301, distance: 14.3
click at [257, 301] on p "[DATE]" at bounding box center [355, 303] width 197 height 9
click at [281, 273] on p "Gemlak is the best baby carrier for you" at bounding box center [457, 279] width 401 height 21
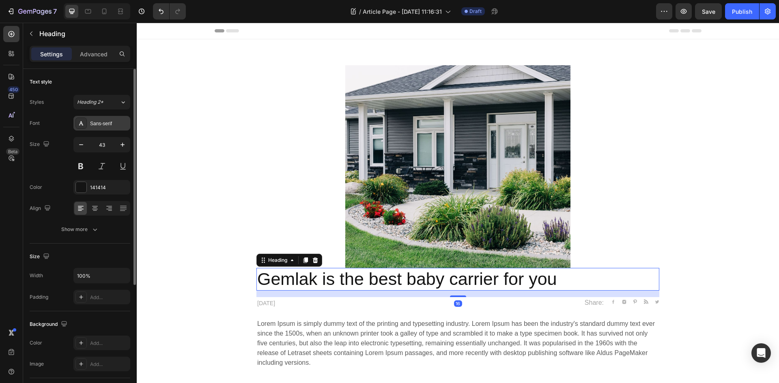
click at [108, 124] on div "Sans-serif" at bounding box center [109, 123] width 38 height 7
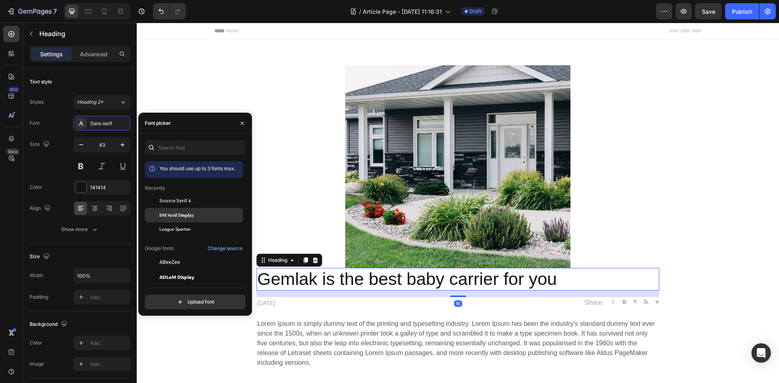
click at [196, 216] on div "DM Serif Display" at bounding box center [200, 215] width 82 height 7
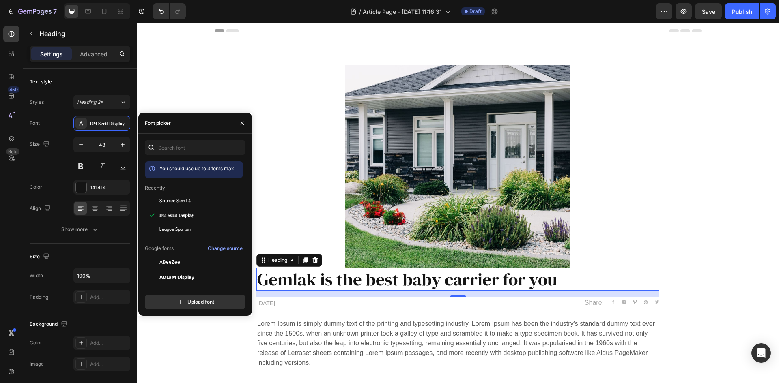
click at [419, 271] on p "Gemlak is the best baby carrier for you" at bounding box center [457, 279] width 401 height 21
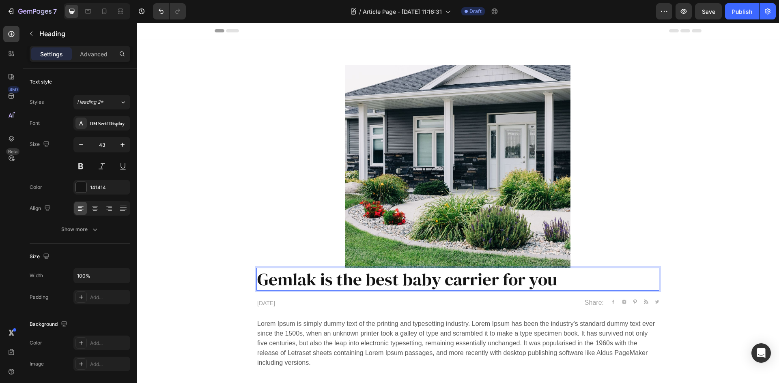
click at [421, 279] on p "Gemlak is the best baby carrier for you" at bounding box center [457, 279] width 401 height 21
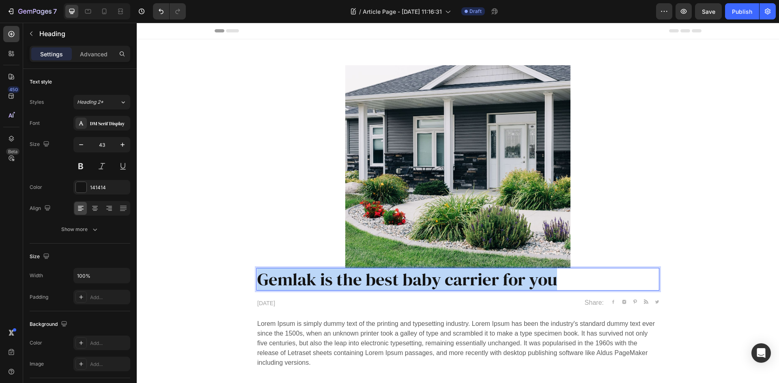
click at [421, 279] on p "Gemlak is the best baby carrier for you" at bounding box center [457, 279] width 401 height 21
